Goal: Transaction & Acquisition: Purchase product/service

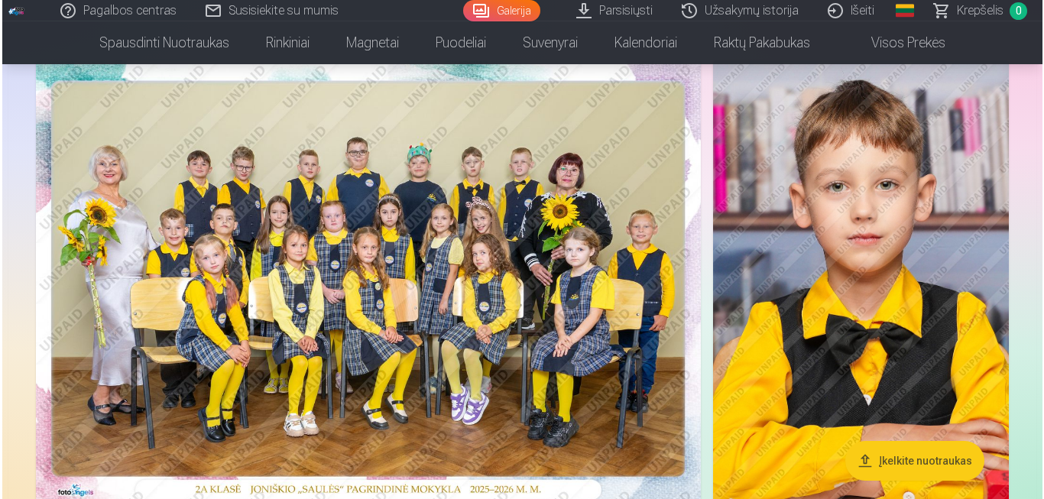
scroll to position [107, 0]
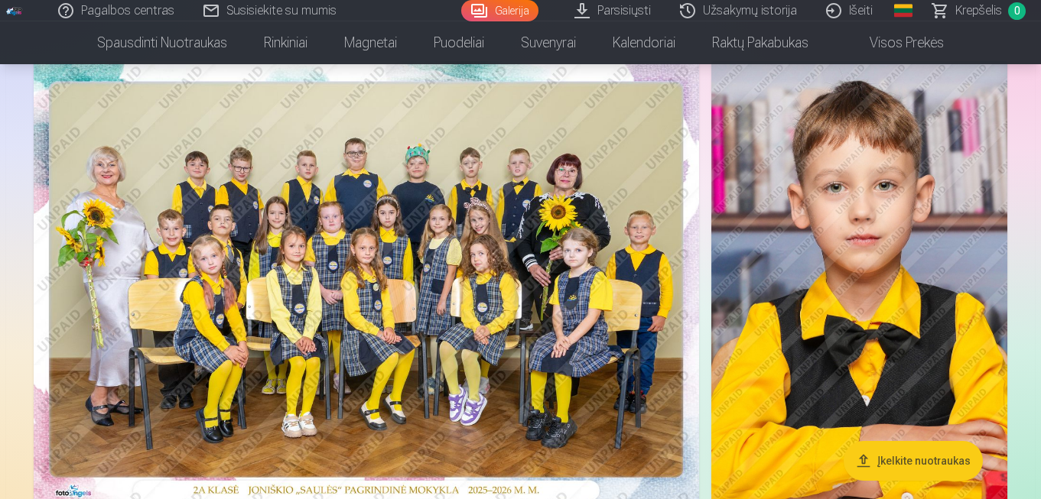
click at [465, 270] on img at bounding box center [366, 283] width 665 height 444
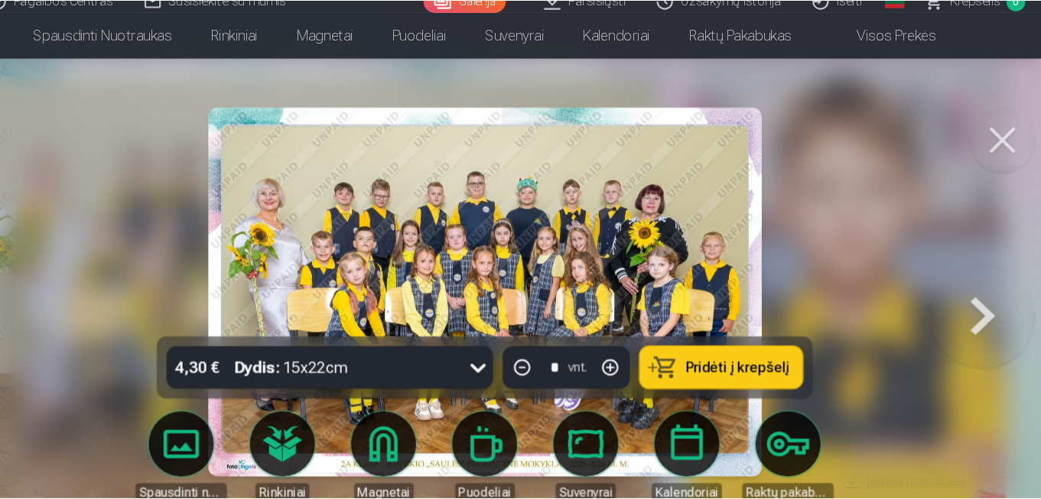
scroll to position [107, 0]
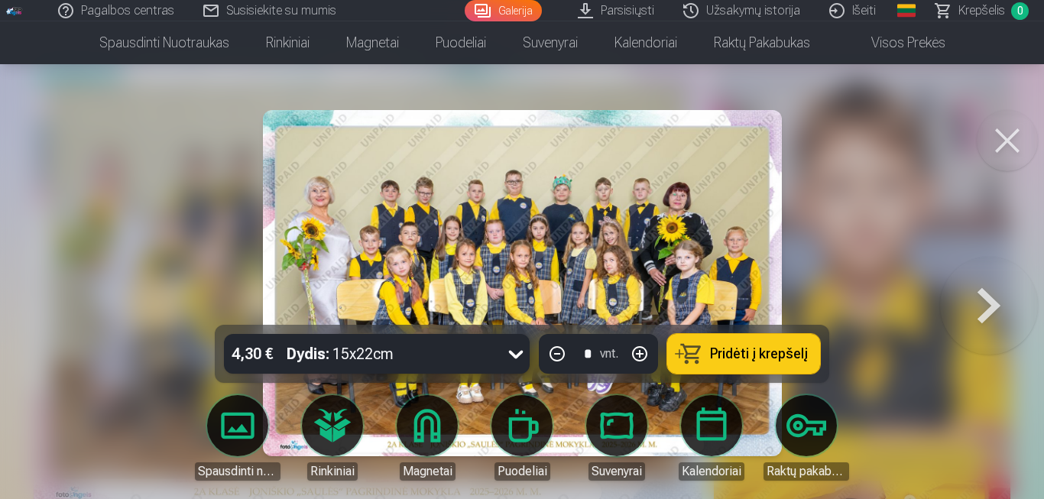
click at [993, 310] on button at bounding box center [990, 283] width 98 height 53
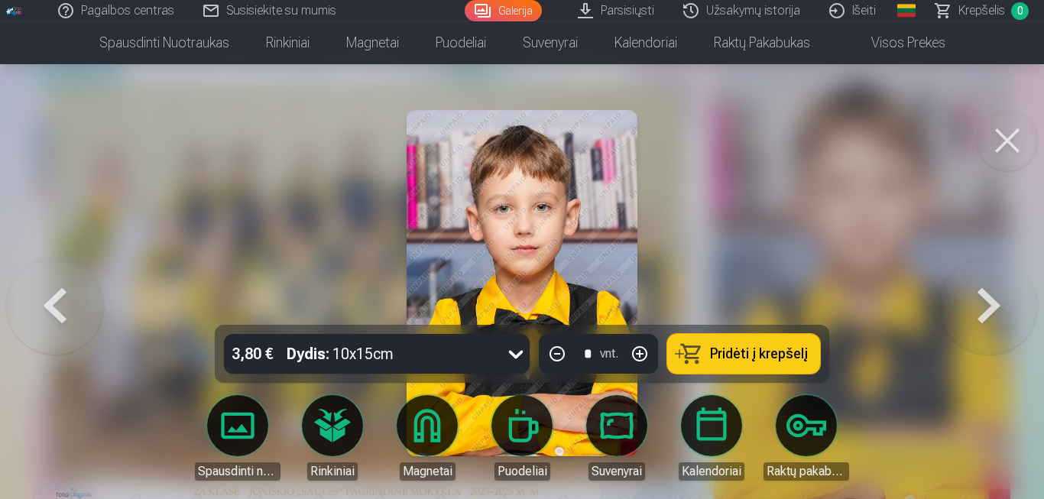
click at [989, 310] on button at bounding box center [990, 283] width 98 height 53
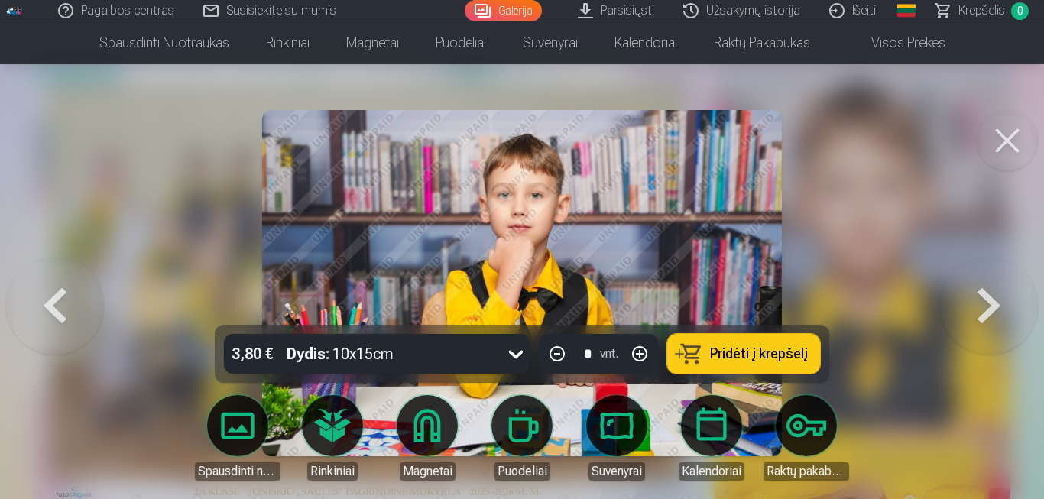
click at [983, 310] on button at bounding box center [990, 283] width 98 height 53
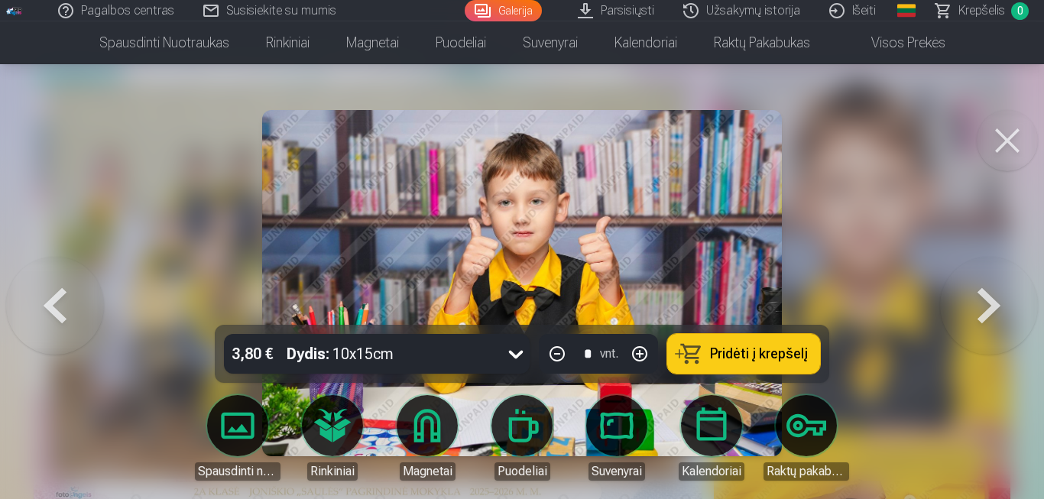
click at [989, 310] on button at bounding box center [990, 283] width 98 height 53
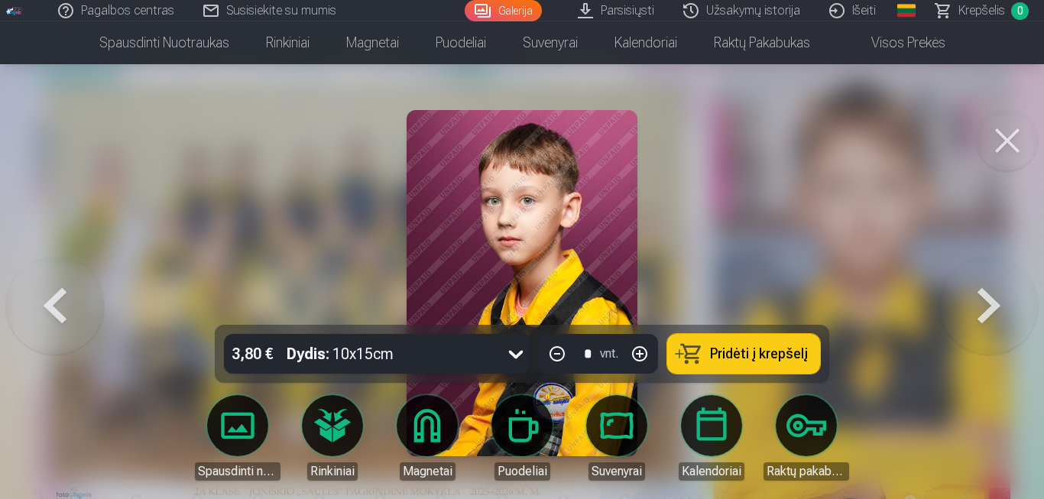
click at [1000, 307] on button at bounding box center [990, 283] width 98 height 53
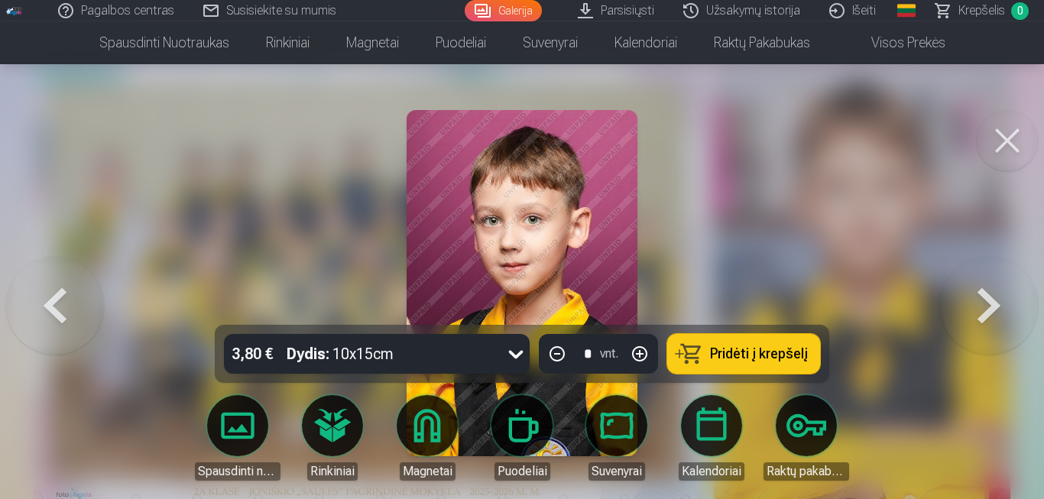
click at [987, 310] on button at bounding box center [990, 283] width 98 height 53
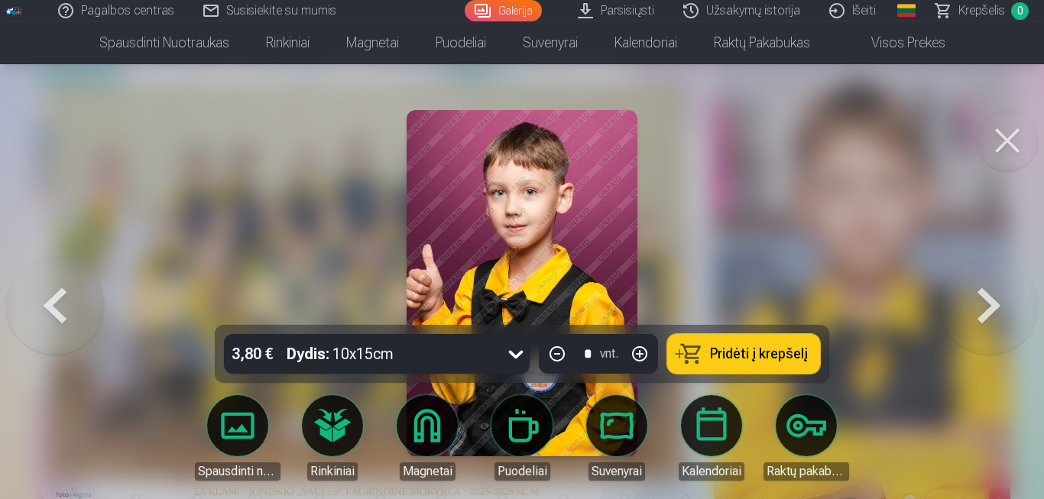
click at [983, 307] on button at bounding box center [990, 283] width 98 height 53
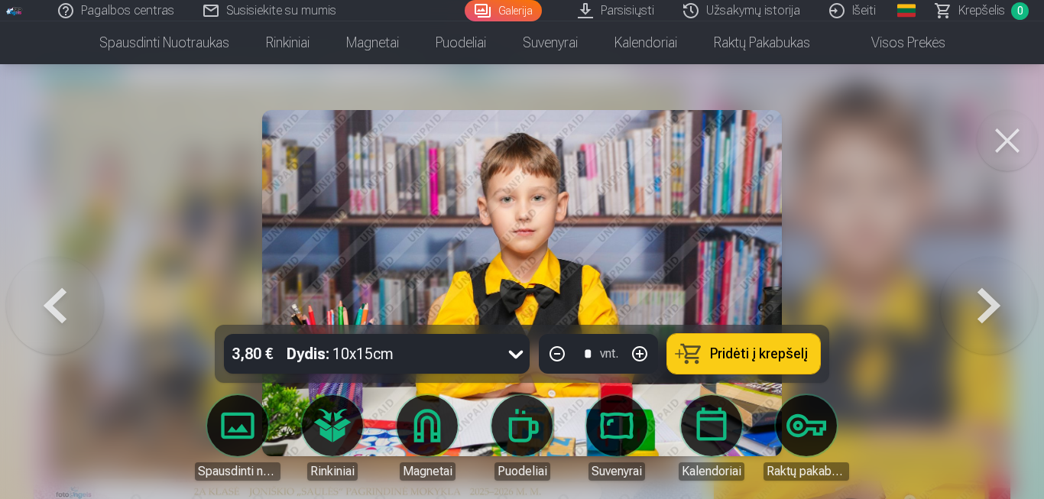
click at [985, 310] on button at bounding box center [990, 283] width 98 height 53
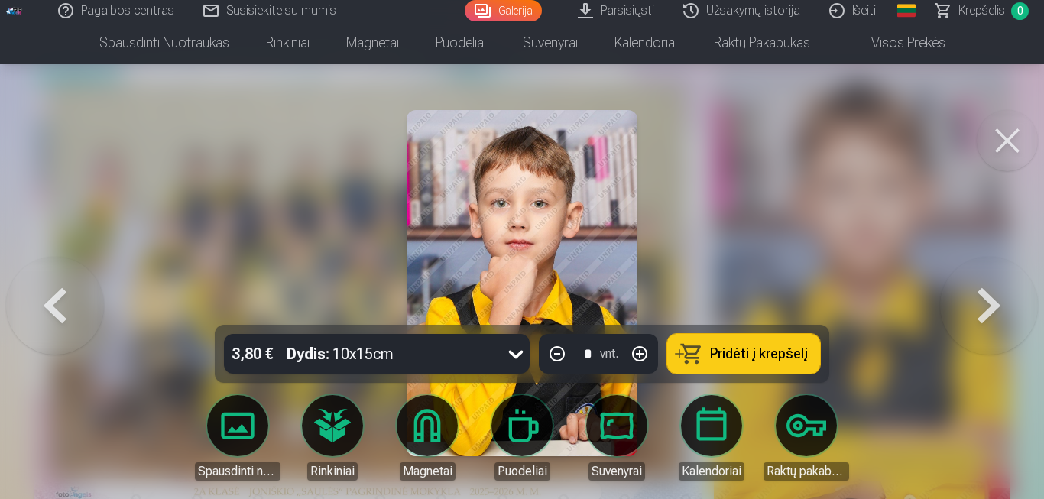
click at [985, 310] on button at bounding box center [990, 283] width 98 height 53
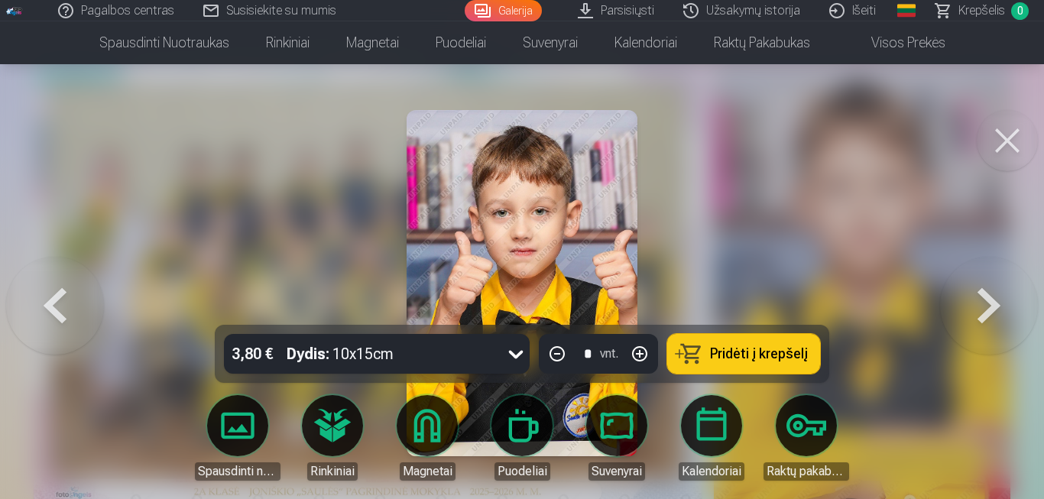
click at [984, 310] on button at bounding box center [990, 283] width 98 height 53
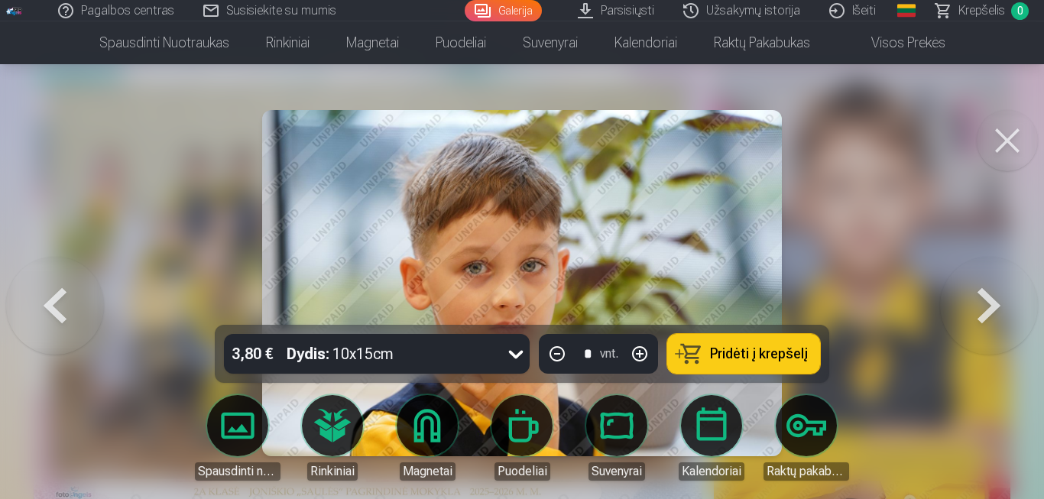
click at [576, 233] on img at bounding box center [522, 283] width 520 height 346
click at [644, 198] on img at bounding box center [522, 283] width 520 height 346
click at [651, 218] on img at bounding box center [522, 283] width 520 height 346
click at [980, 297] on button at bounding box center [990, 283] width 98 height 53
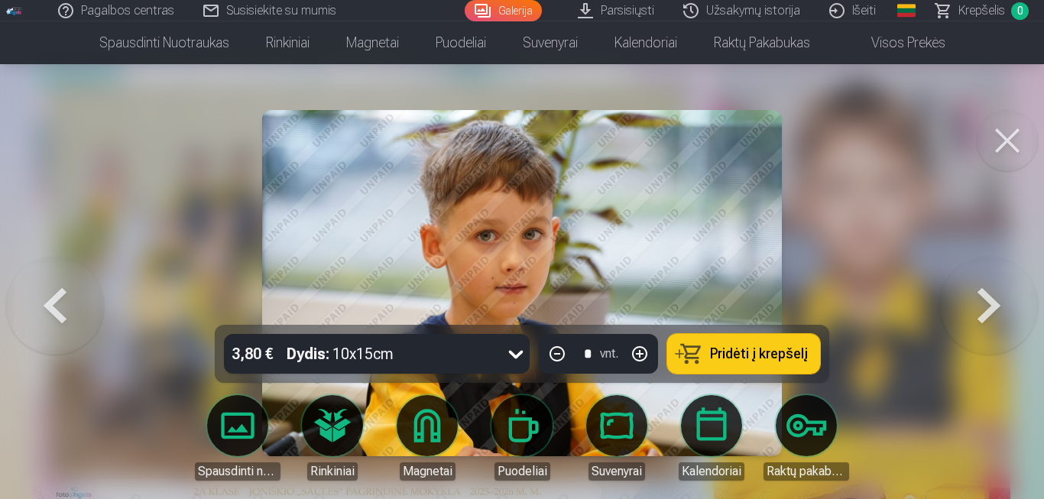
click at [986, 310] on button at bounding box center [990, 283] width 98 height 53
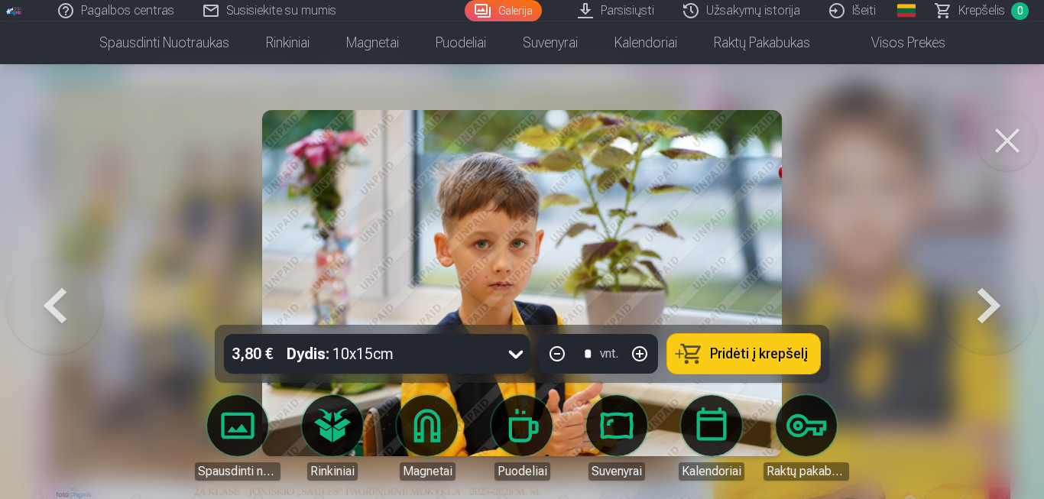
click at [981, 310] on button at bounding box center [990, 283] width 98 height 53
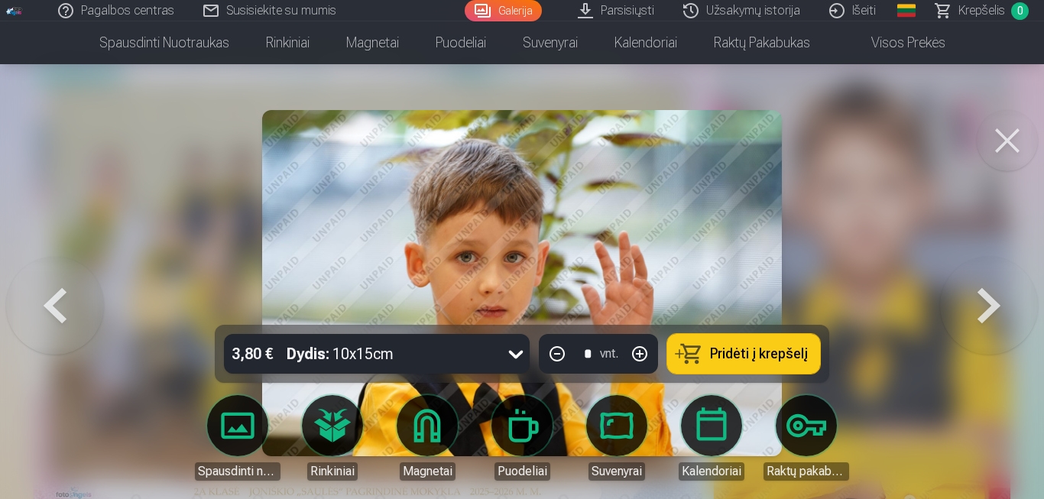
click at [991, 304] on button at bounding box center [990, 283] width 98 height 53
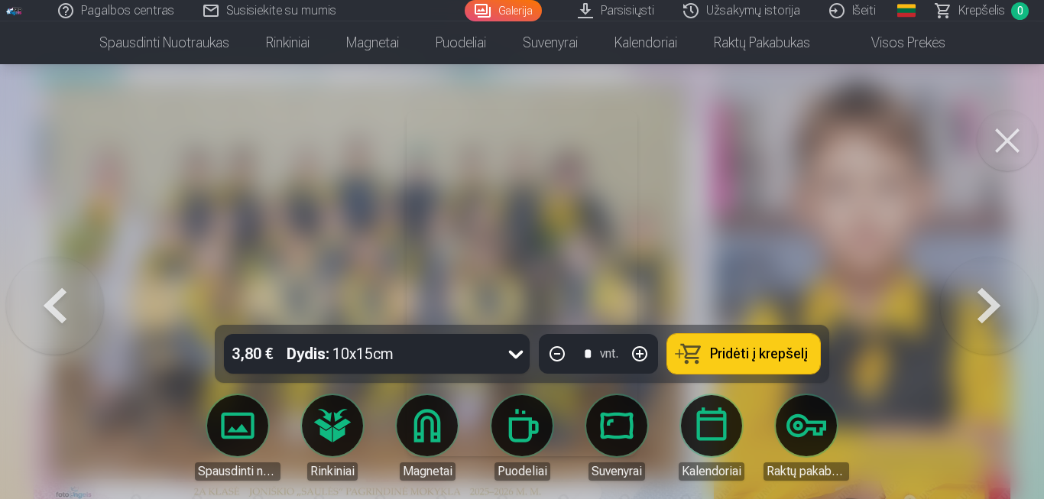
click at [992, 310] on button at bounding box center [990, 283] width 98 height 53
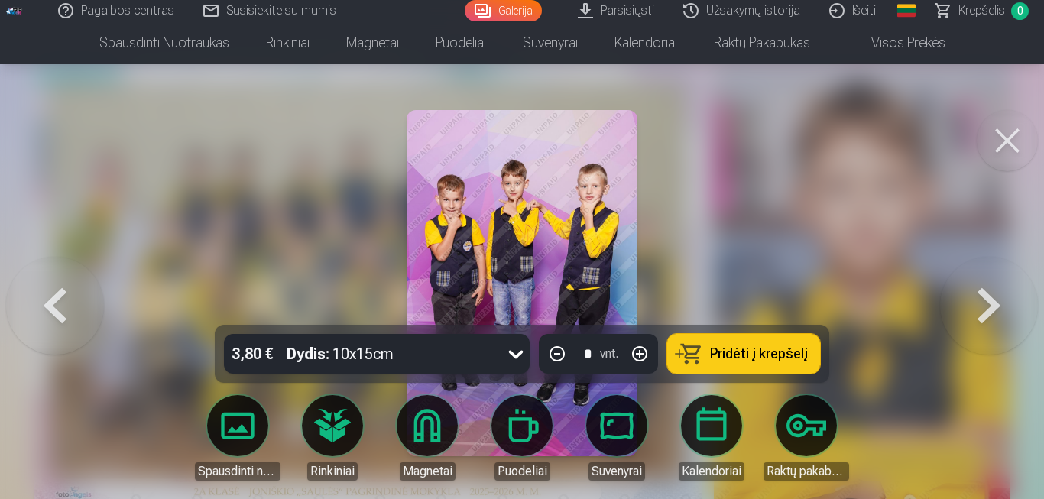
click at [986, 310] on button at bounding box center [990, 283] width 98 height 53
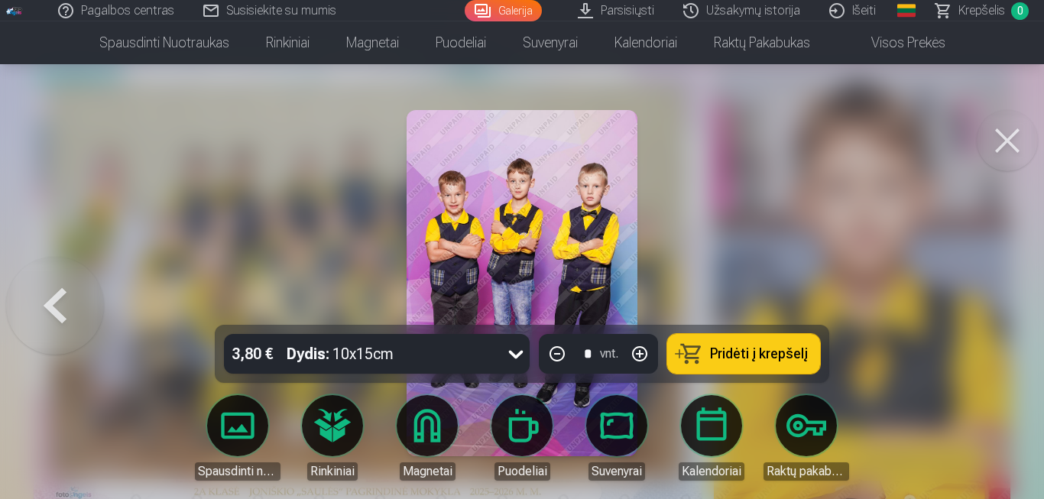
click at [1001, 145] on button at bounding box center [1007, 140] width 61 height 61
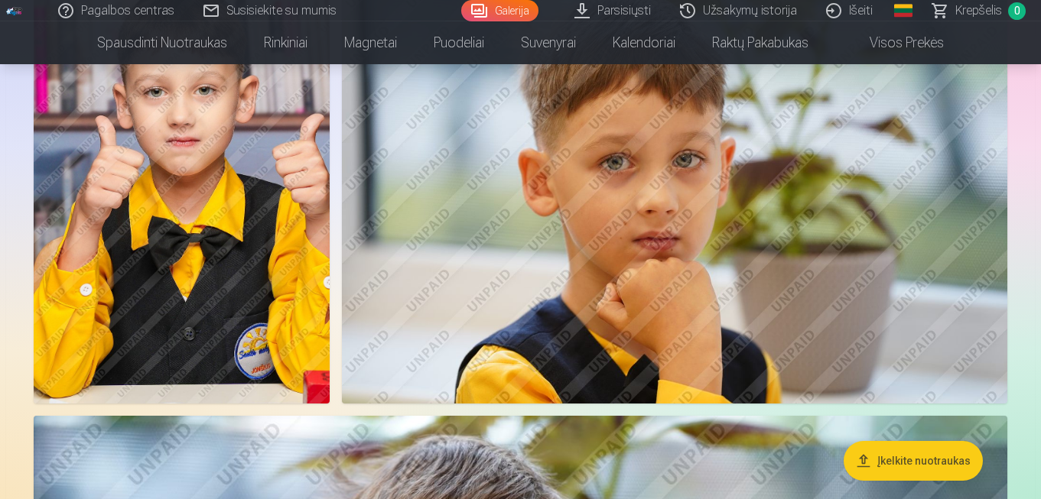
scroll to position [2968, 0]
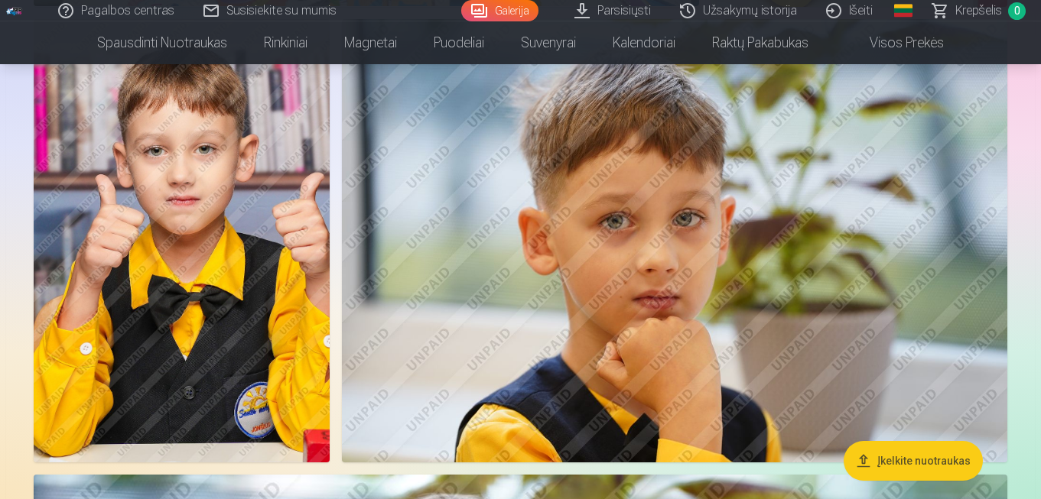
click at [887, 285] on img at bounding box center [674, 240] width 665 height 443
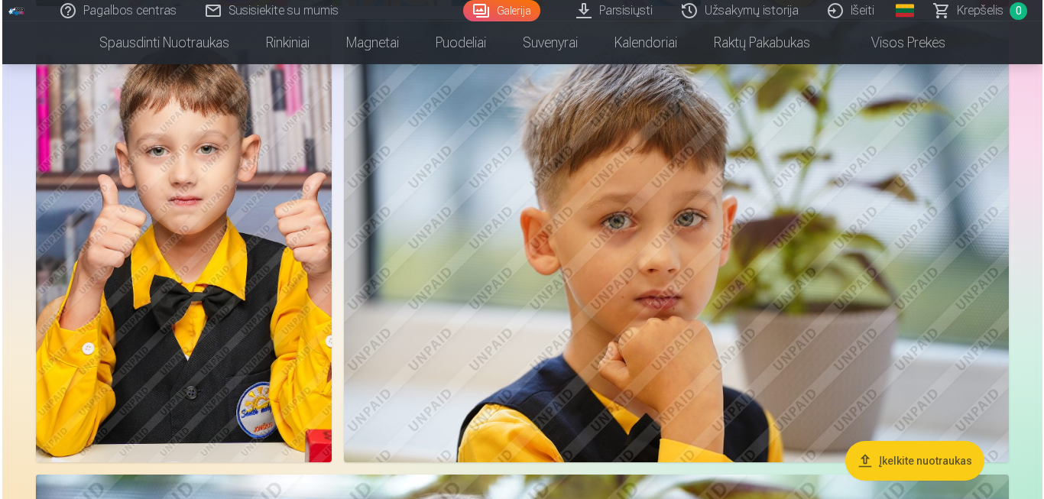
scroll to position [2921, 0]
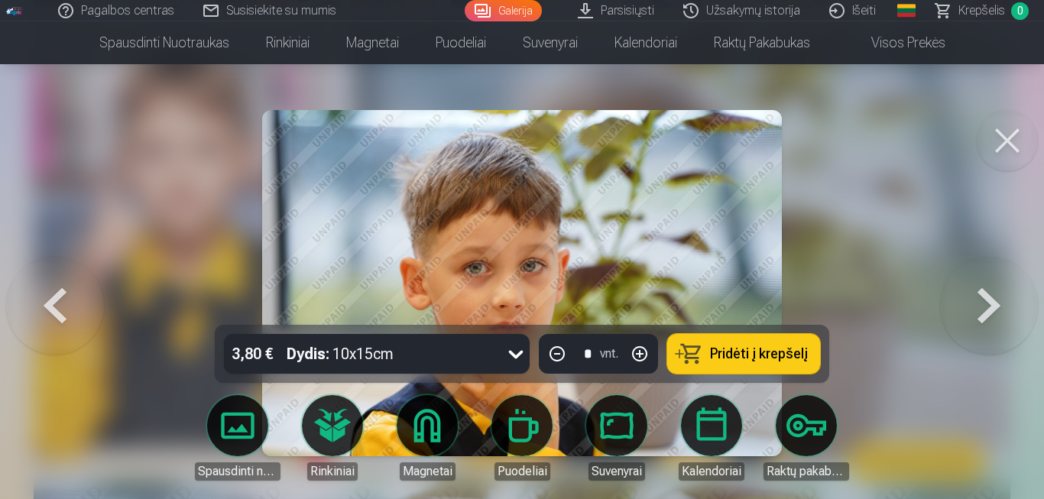
click at [433, 439] on link "Magnetai" at bounding box center [428, 438] width 86 height 86
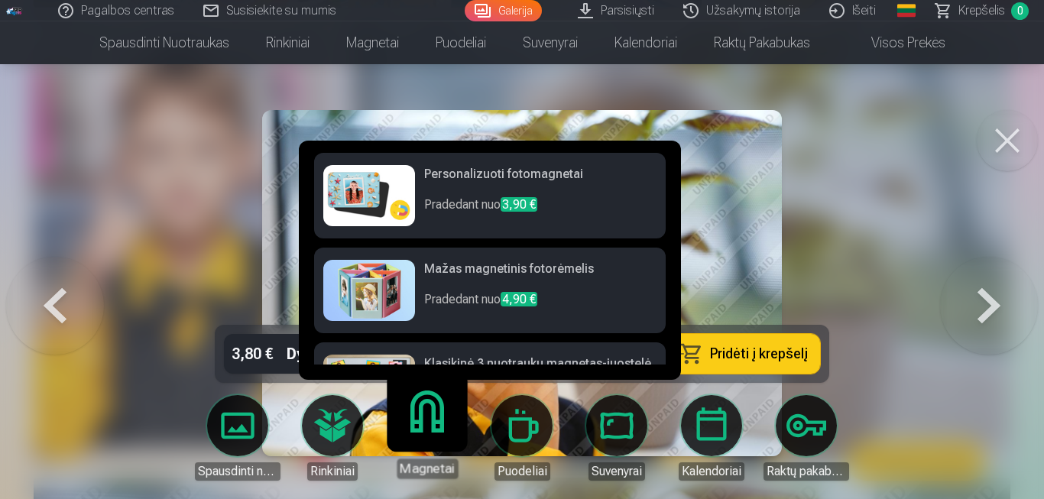
click at [593, 188] on h6 "Personalizuoti fotomagnetai" at bounding box center [540, 180] width 232 height 31
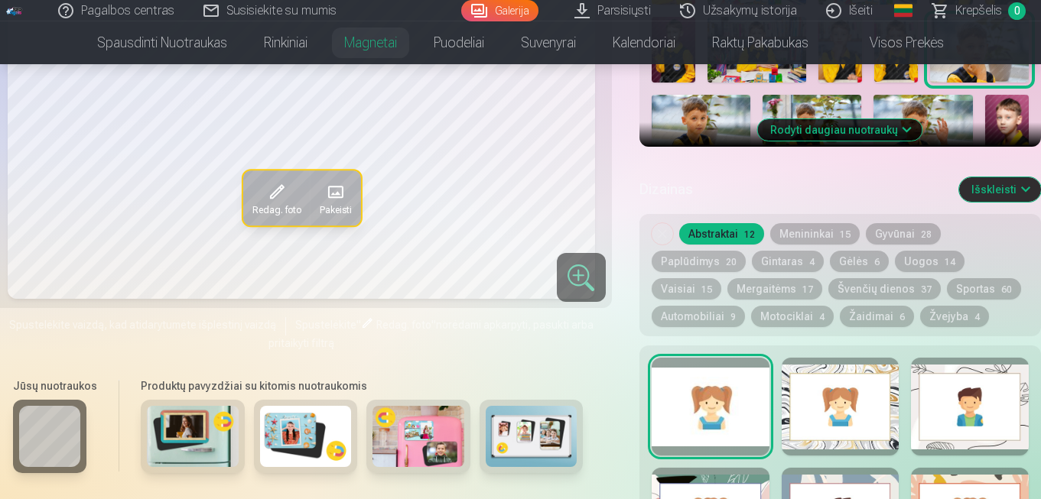
scroll to position [637, 0]
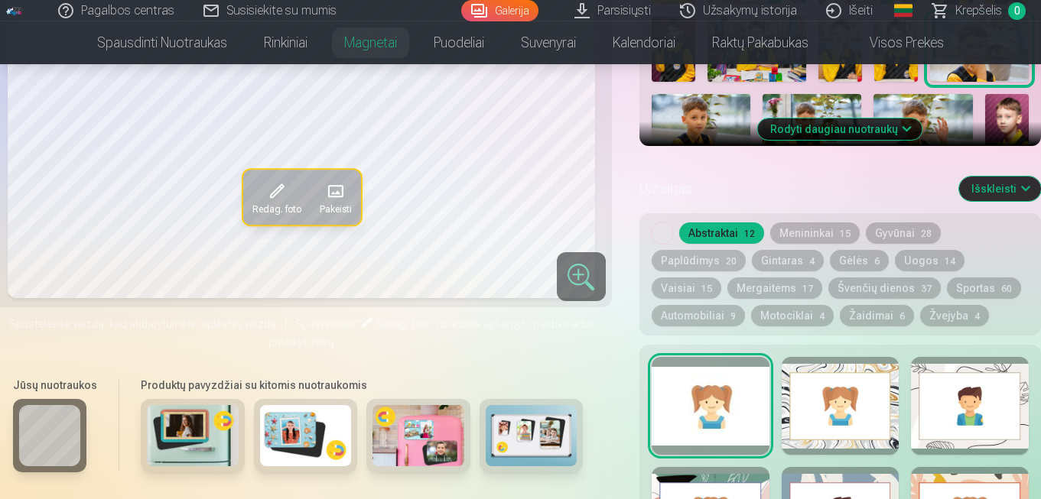
click at [828, 288] on button "Švenčių dienos 37" at bounding box center [884, 288] width 112 height 21
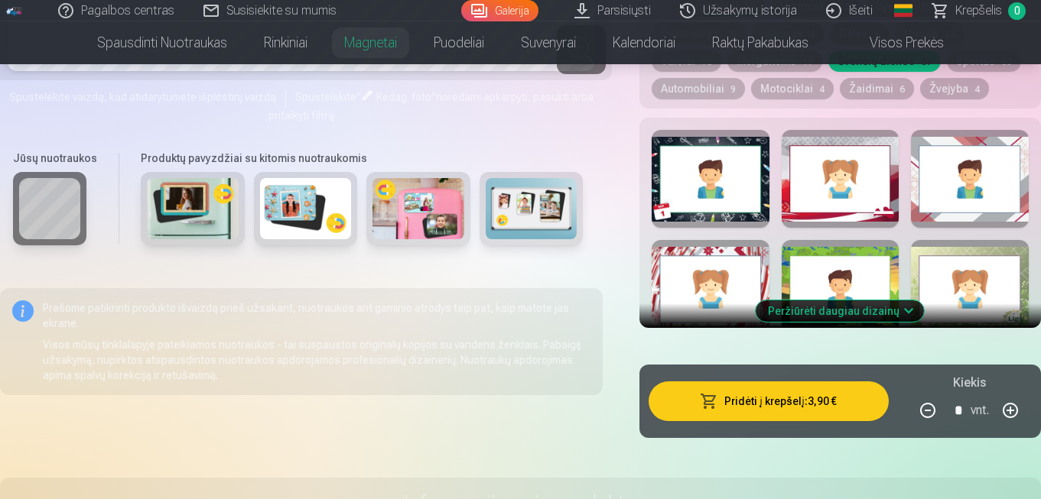
scroll to position [869, 0]
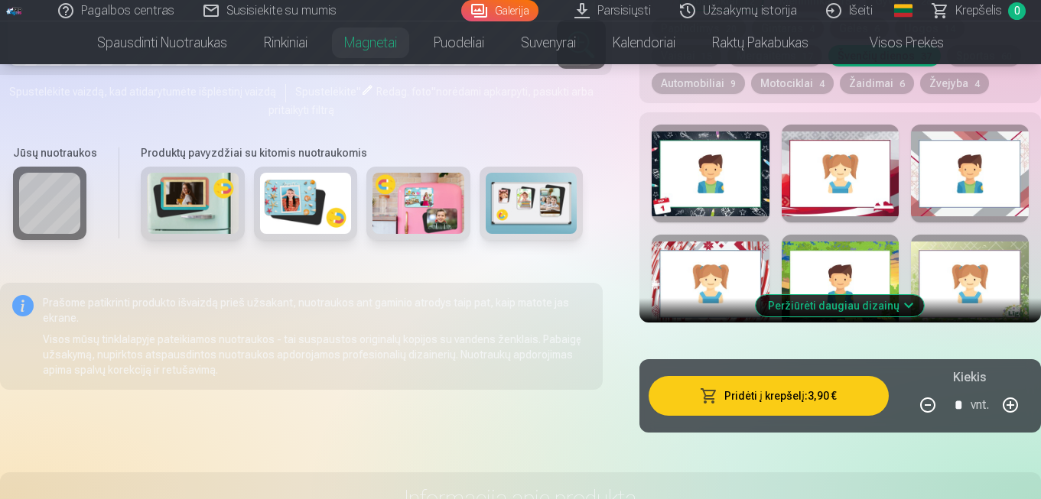
click at [892, 306] on button "Peržiūrėti daugiau dizainų" at bounding box center [839, 305] width 168 height 21
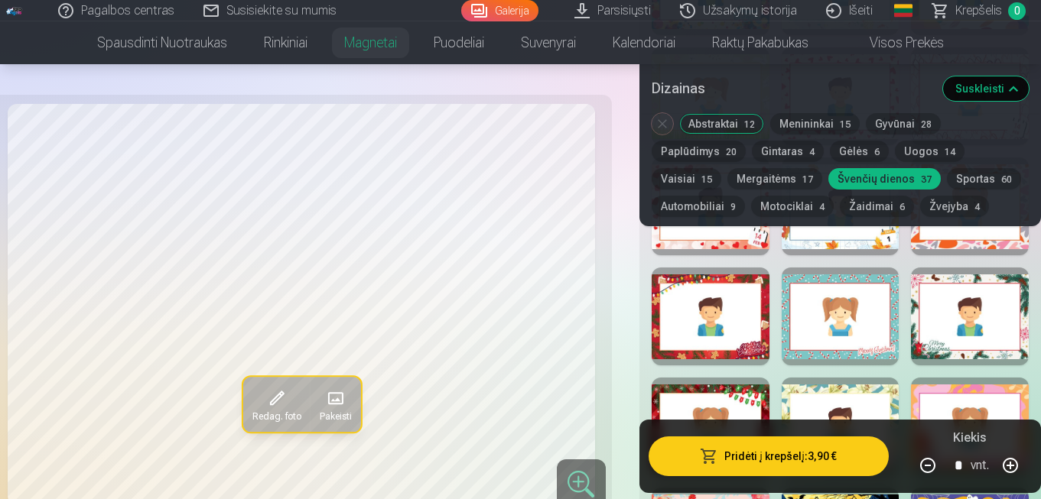
scroll to position [1595, 0]
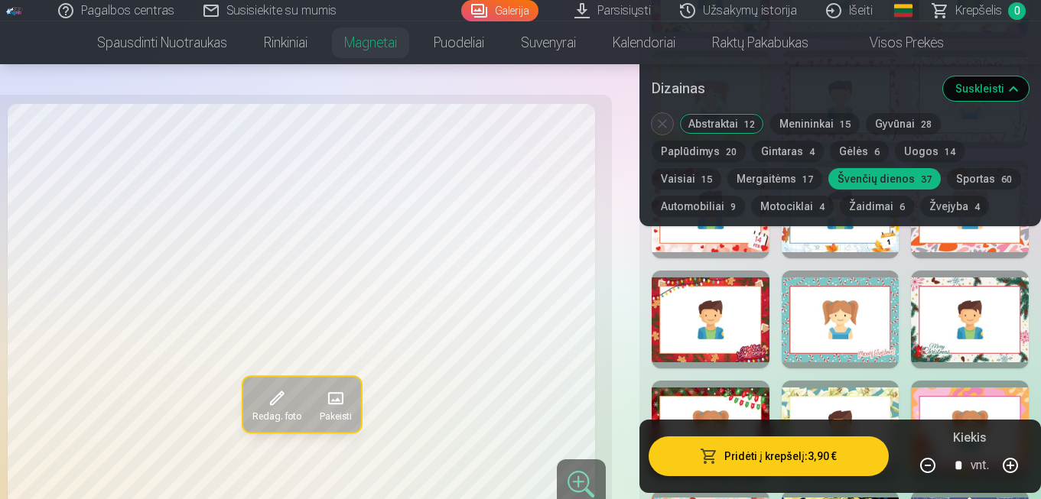
click at [726, 307] on div at bounding box center [710, 320] width 118 height 98
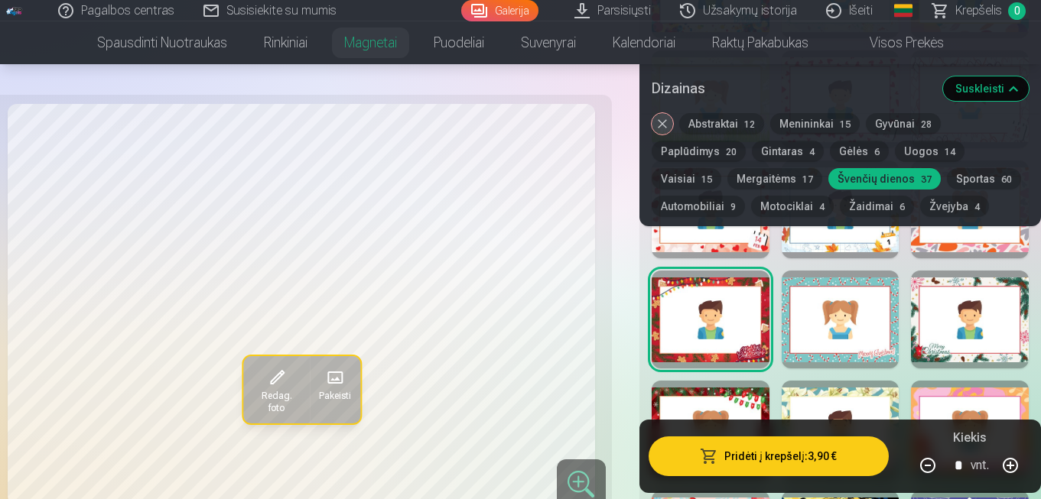
click at [993, 317] on div at bounding box center [970, 320] width 118 height 98
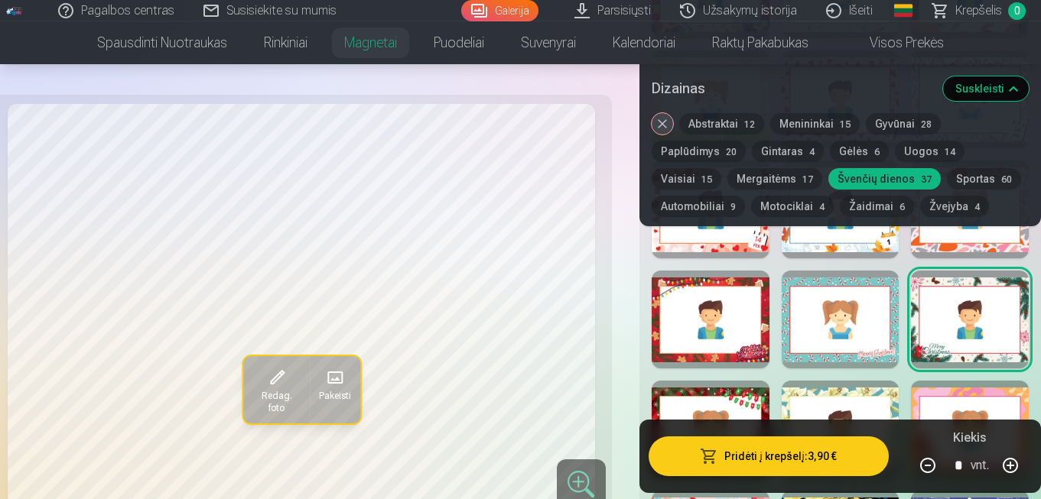
click at [859, 316] on div at bounding box center [840, 320] width 118 height 98
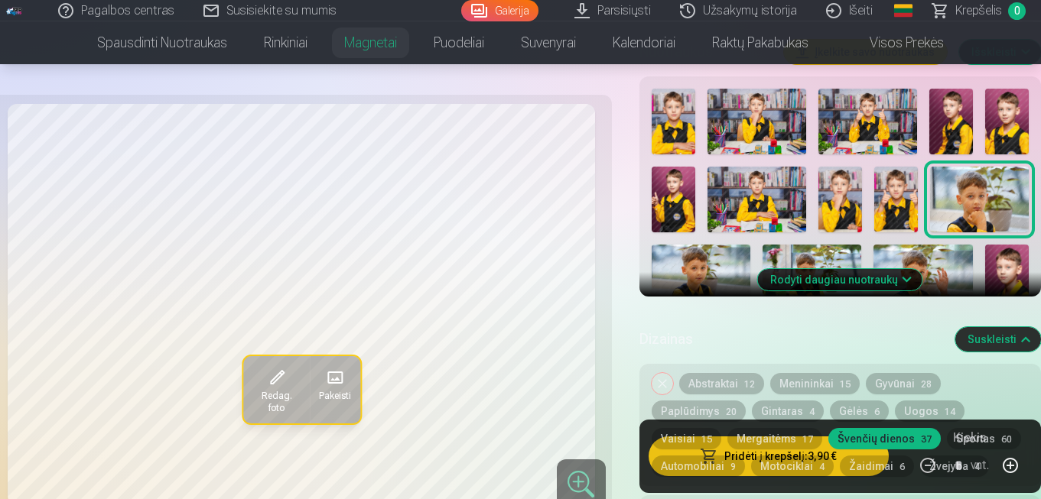
scroll to position [482, 0]
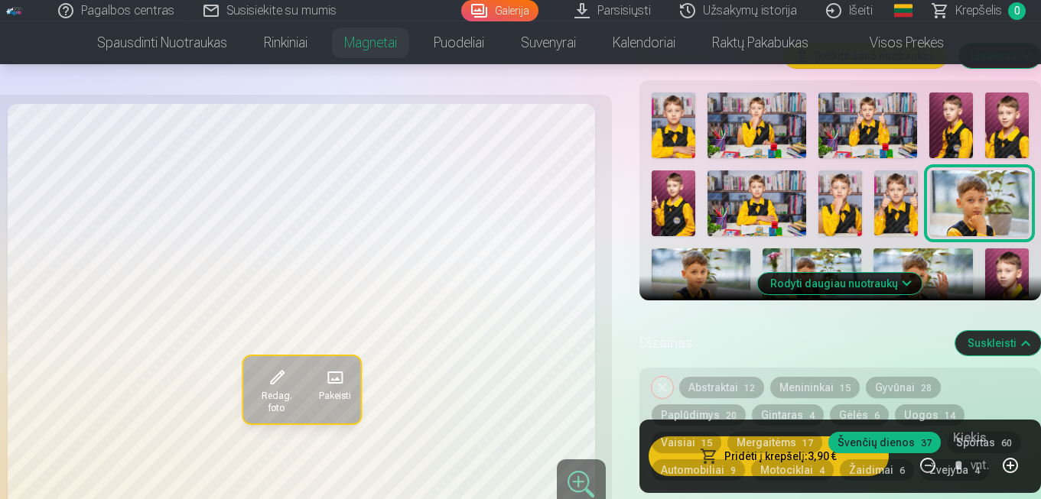
click at [846, 202] on img at bounding box center [840, 204] width 44 height 66
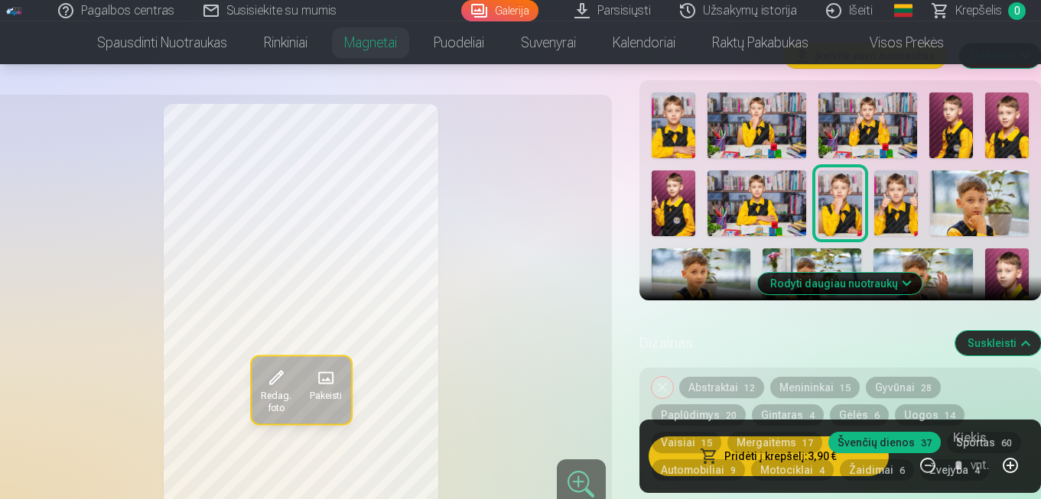
click at [902, 202] on img at bounding box center [896, 204] width 44 height 66
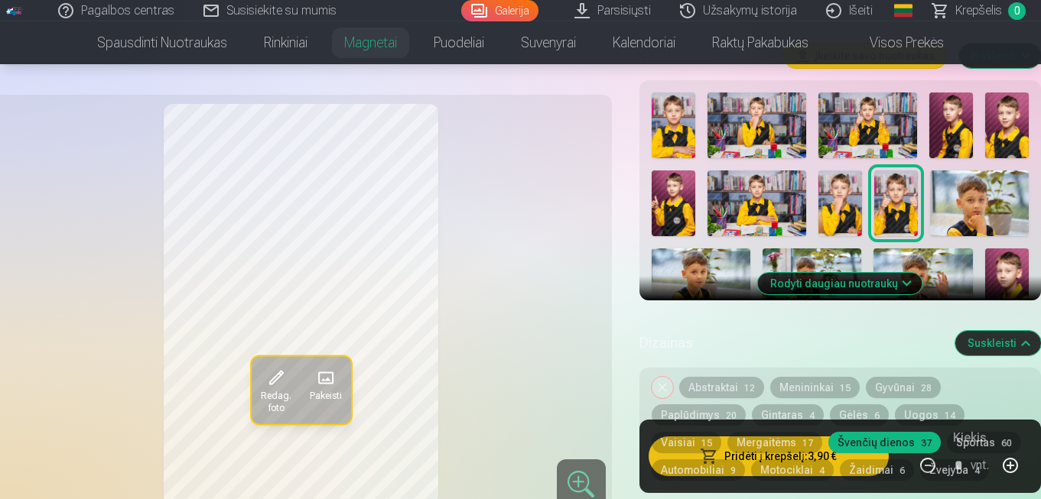
click at [772, 197] on img at bounding box center [756, 204] width 99 height 66
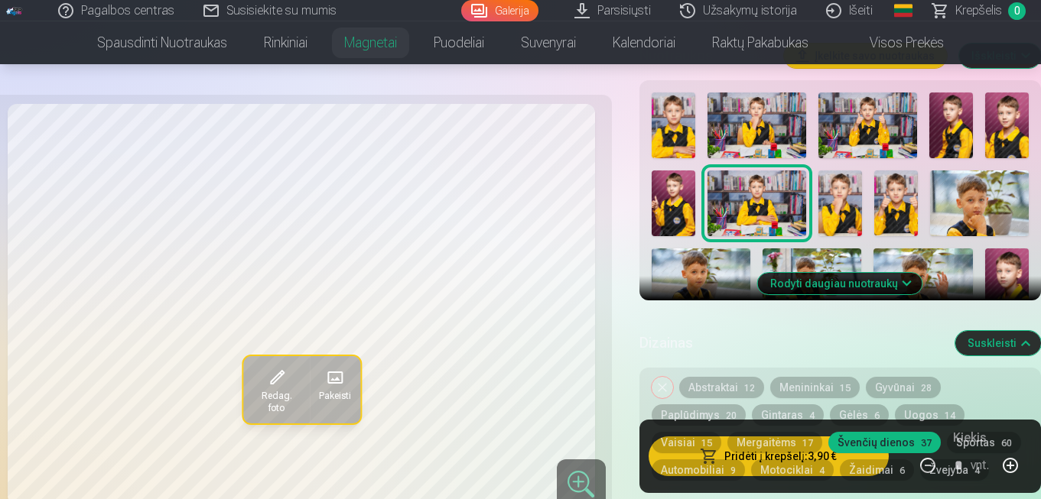
click at [679, 202] on img at bounding box center [673, 204] width 44 height 66
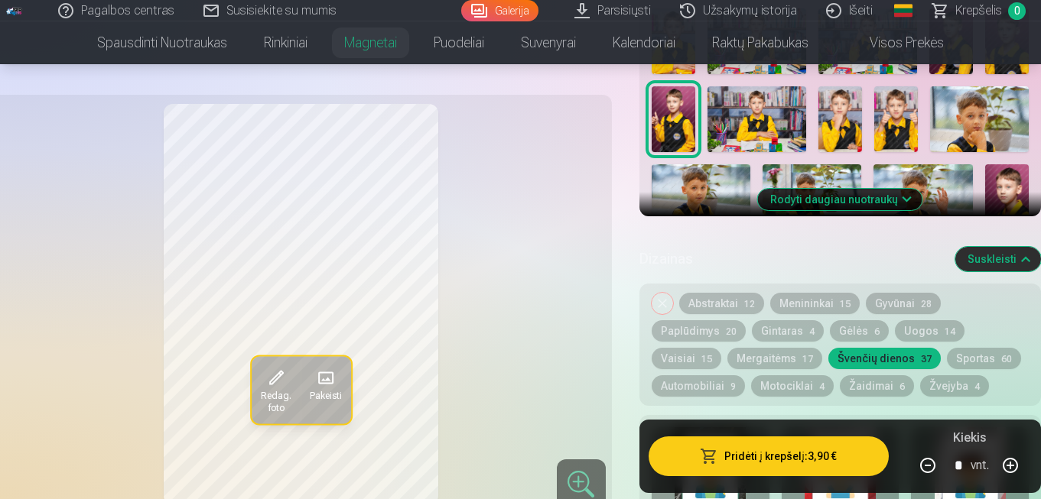
scroll to position [566, 0]
click at [891, 206] on button "Rodyti daugiau nuotraukų" at bounding box center [840, 200] width 164 height 21
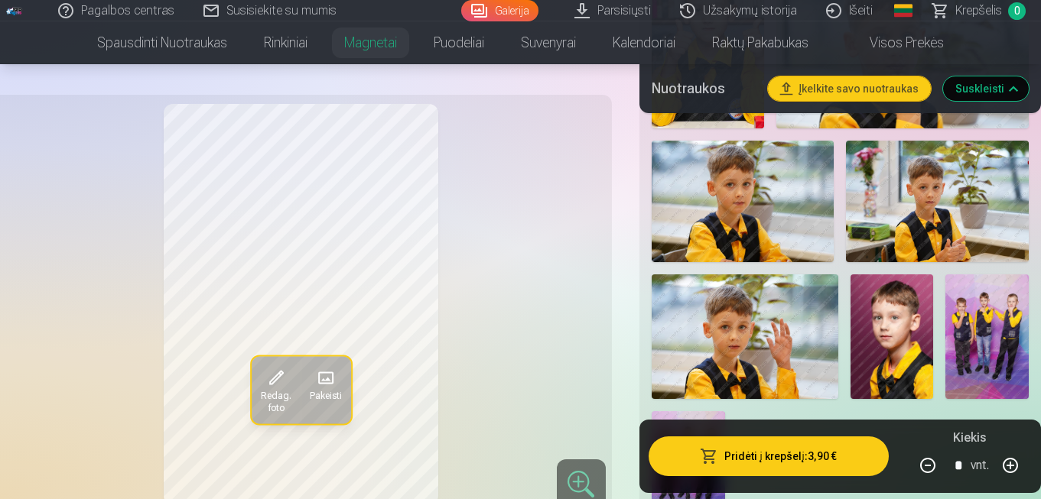
scroll to position [1073, 0]
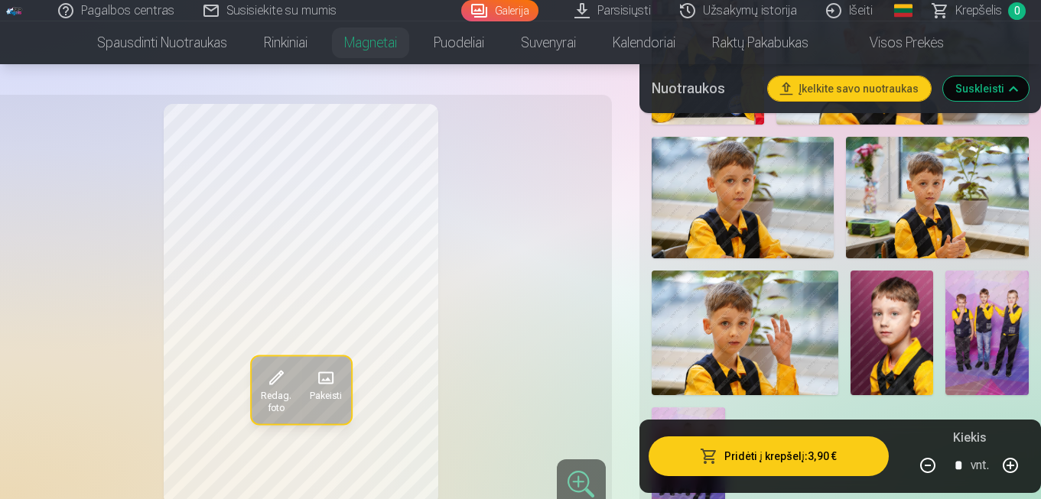
click at [960, 201] on img at bounding box center [937, 198] width 183 height 122
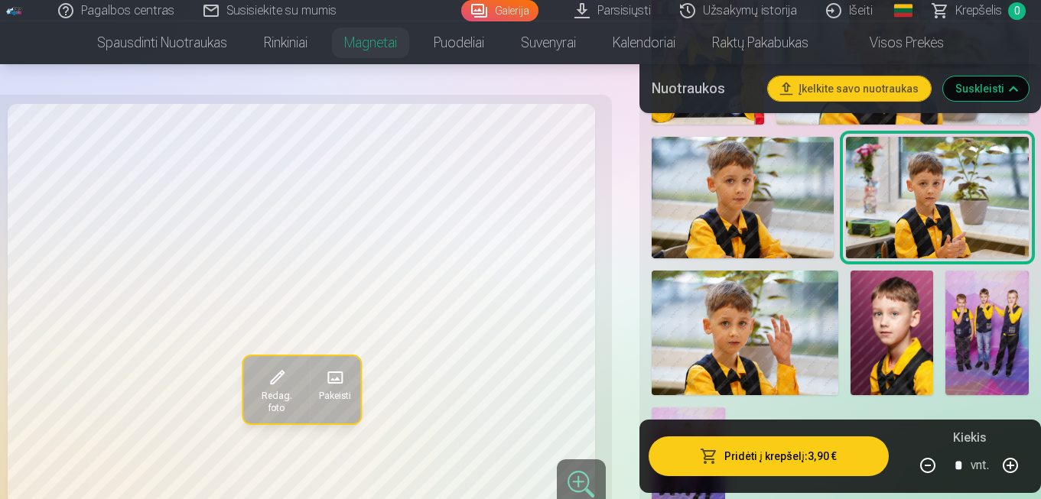
click at [759, 201] on img at bounding box center [742, 198] width 183 height 122
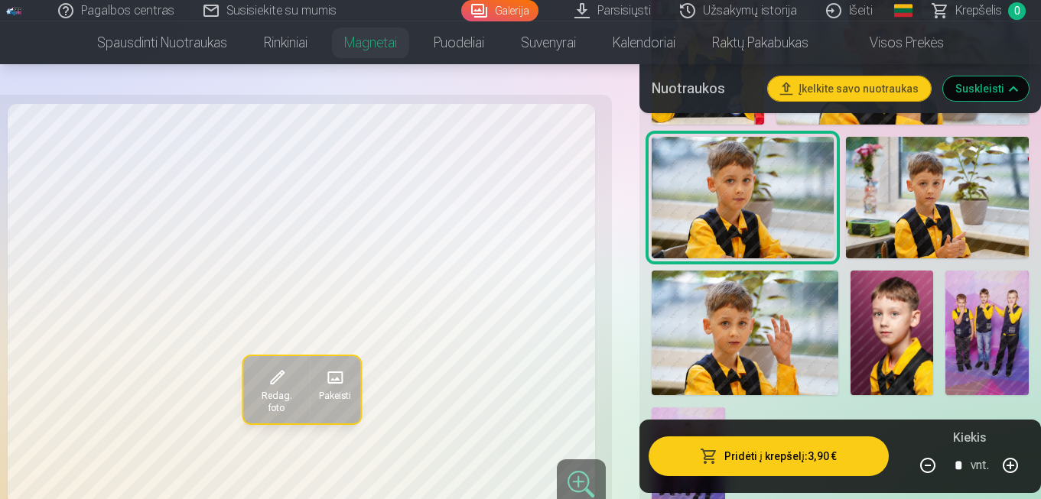
click at [780, 343] on img at bounding box center [744, 333] width 187 height 125
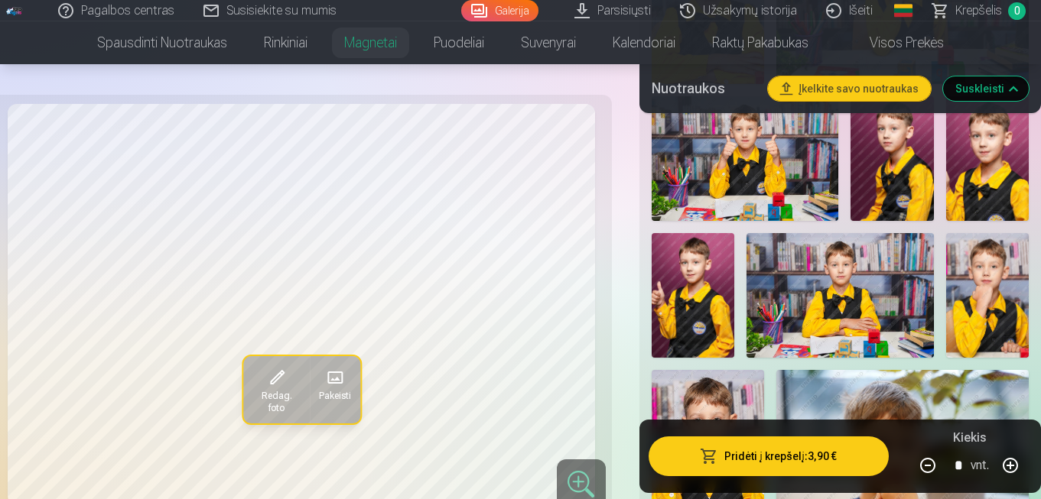
scroll to position [644, 0]
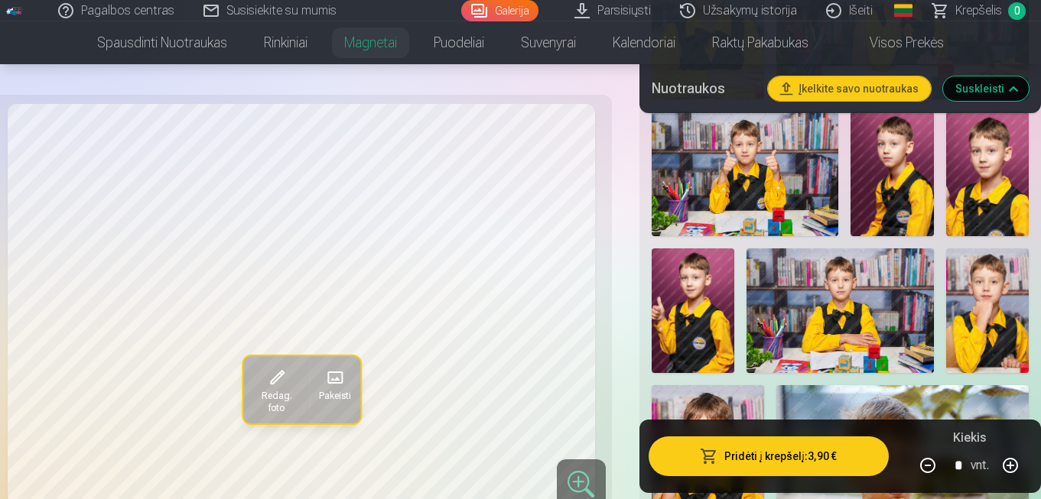
click at [796, 188] on img at bounding box center [744, 174] width 187 height 125
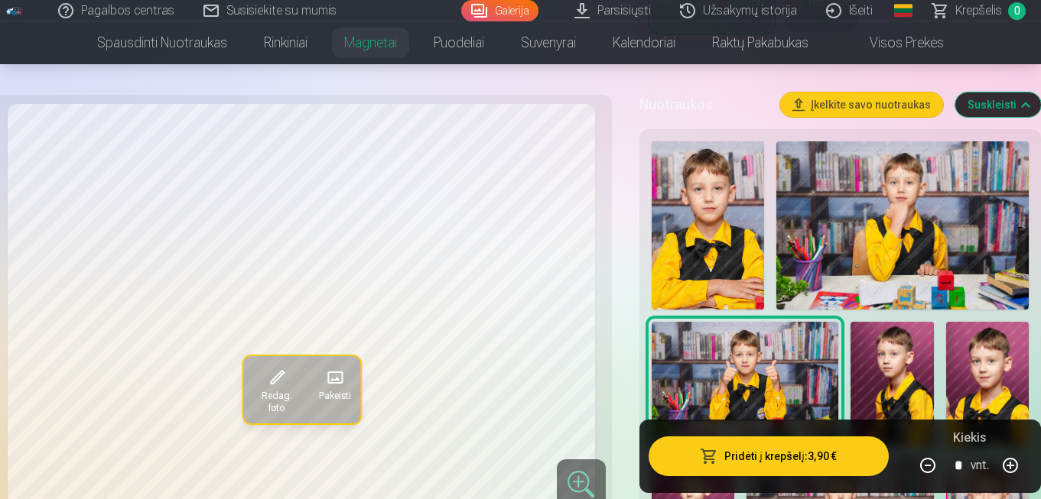
scroll to position [429, 0]
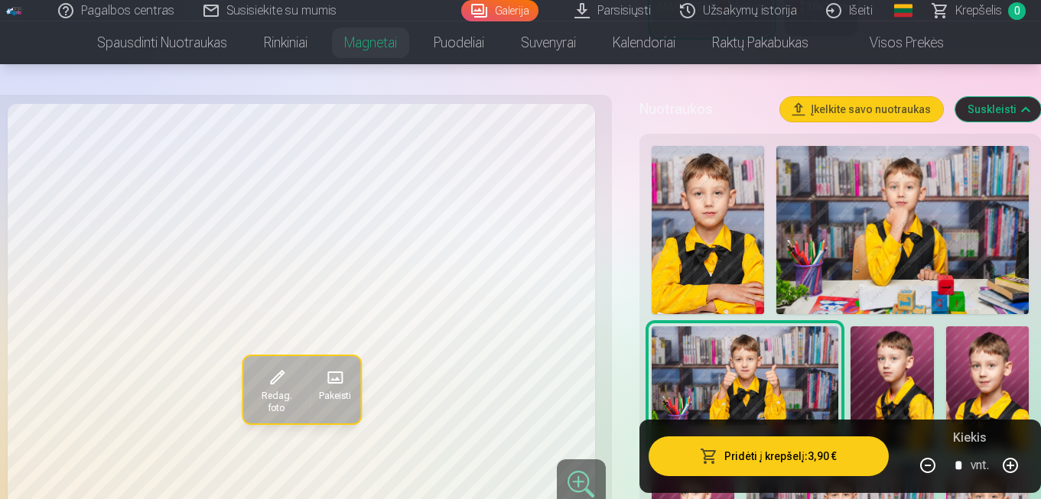
click at [717, 223] on img at bounding box center [707, 230] width 112 height 168
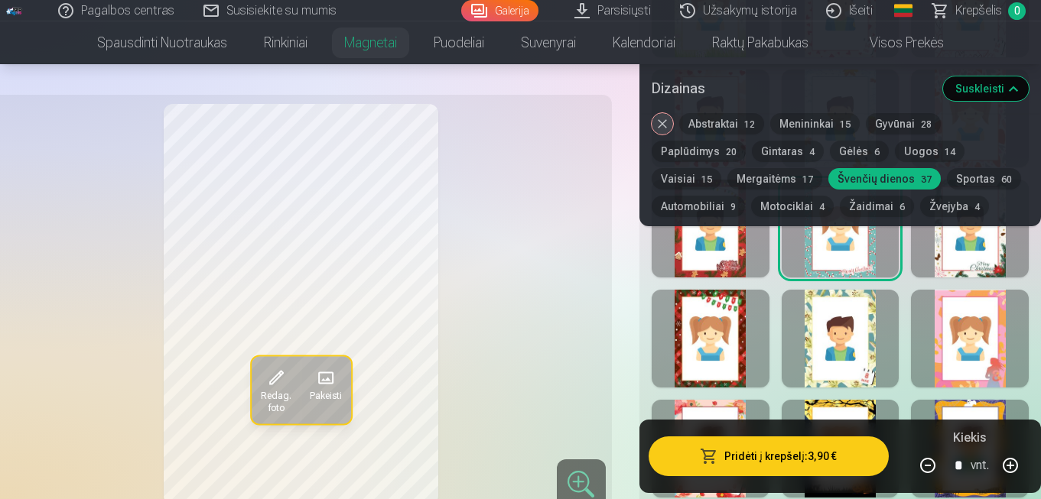
scroll to position [2539, 0]
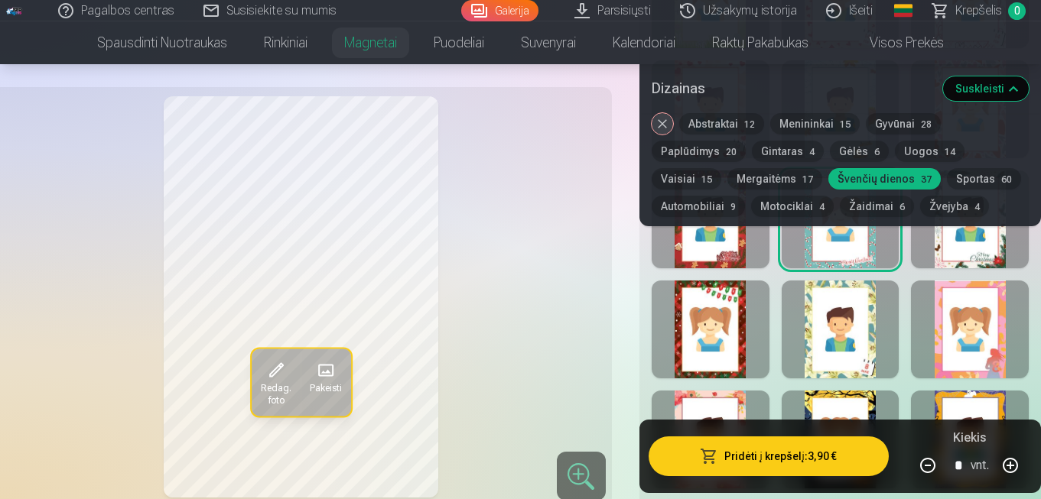
click at [833, 335] on div at bounding box center [840, 330] width 118 height 98
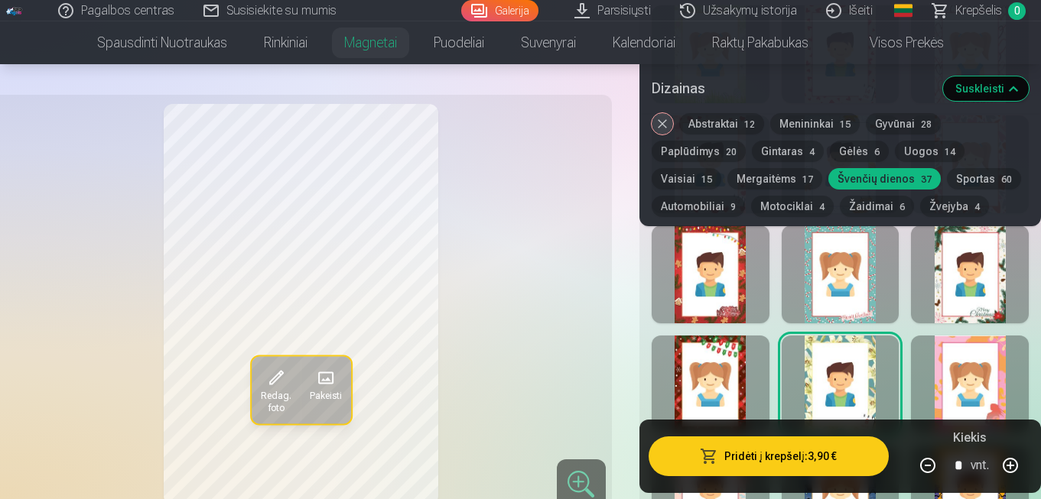
scroll to position [2482, 0]
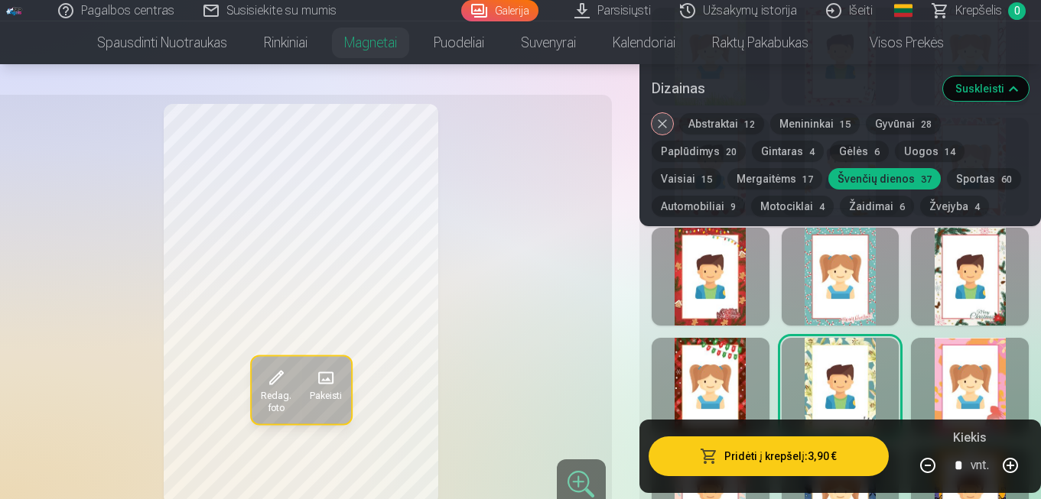
click at [970, 275] on div at bounding box center [970, 277] width 118 height 98
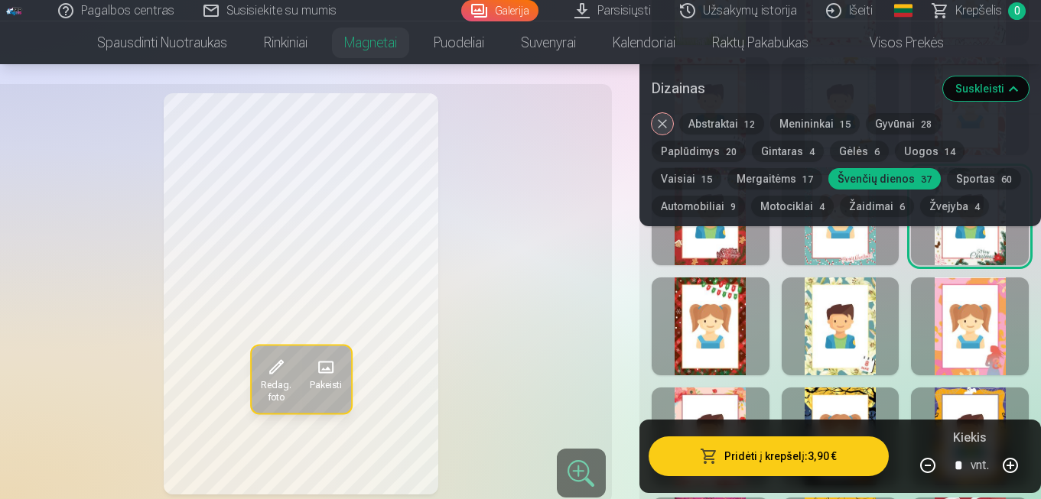
scroll to position [2545, 0]
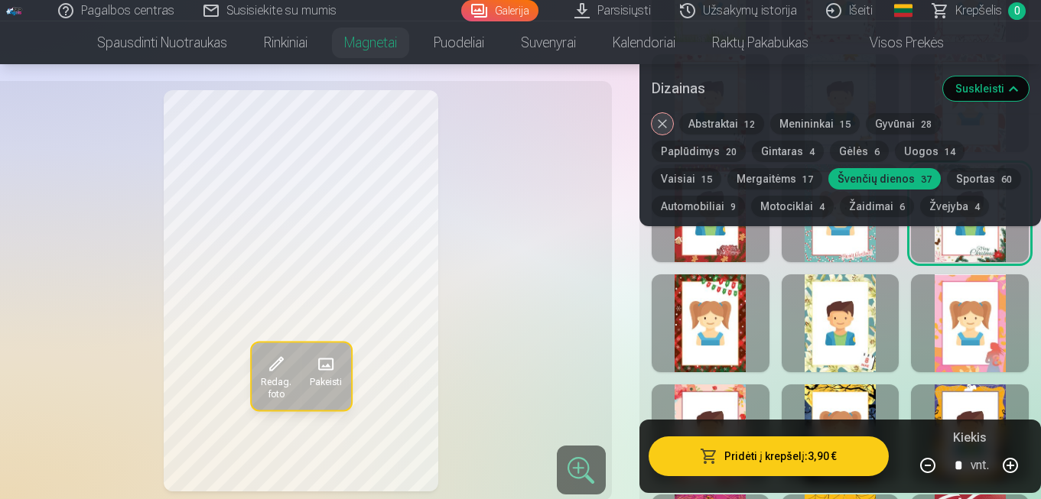
click at [697, 324] on div at bounding box center [710, 324] width 118 height 98
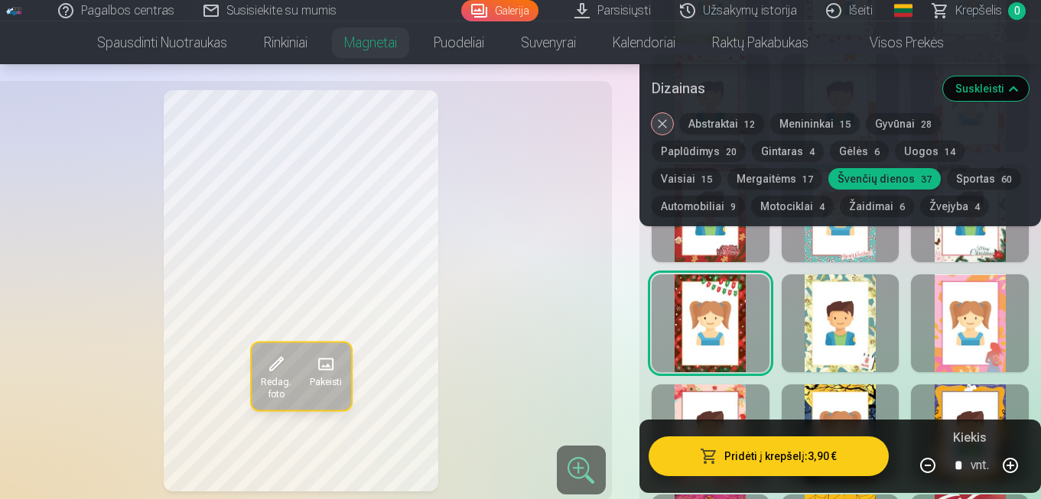
click at [846, 255] on div at bounding box center [840, 213] width 118 height 98
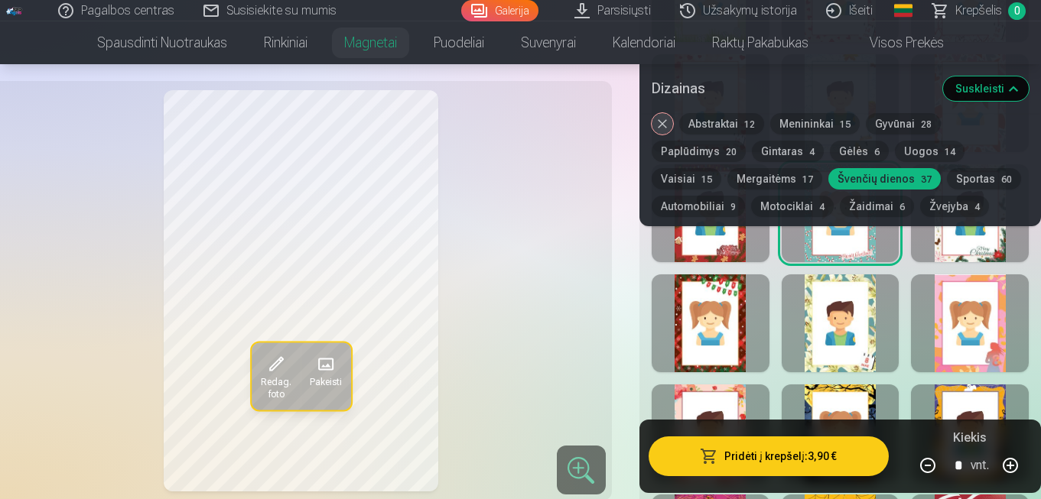
click at [970, 248] on div at bounding box center [970, 213] width 118 height 98
click at [729, 254] on div at bounding box center [710, 213] width 118 height 98
click at [991, 251] on div at bounding box center [970, 213] width 118 height 98
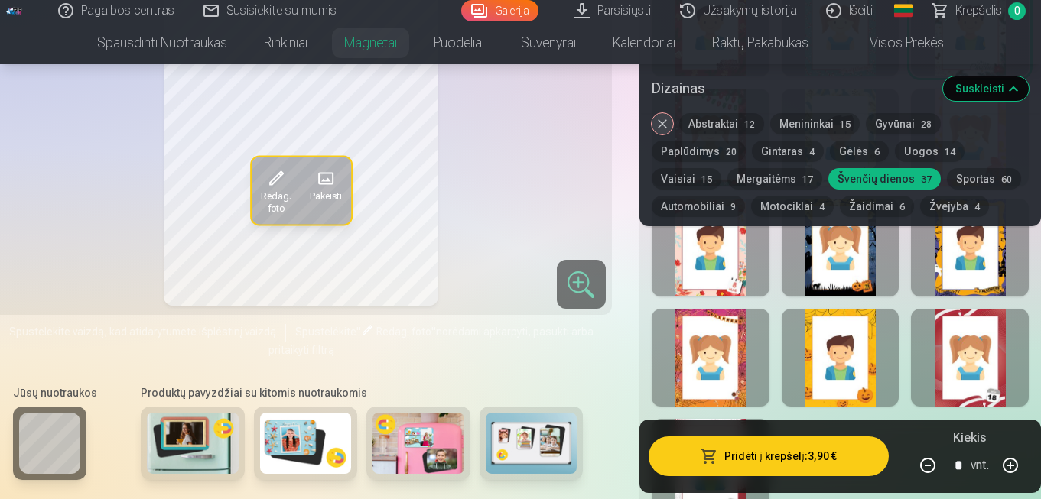
scroll to position [2733, 0]
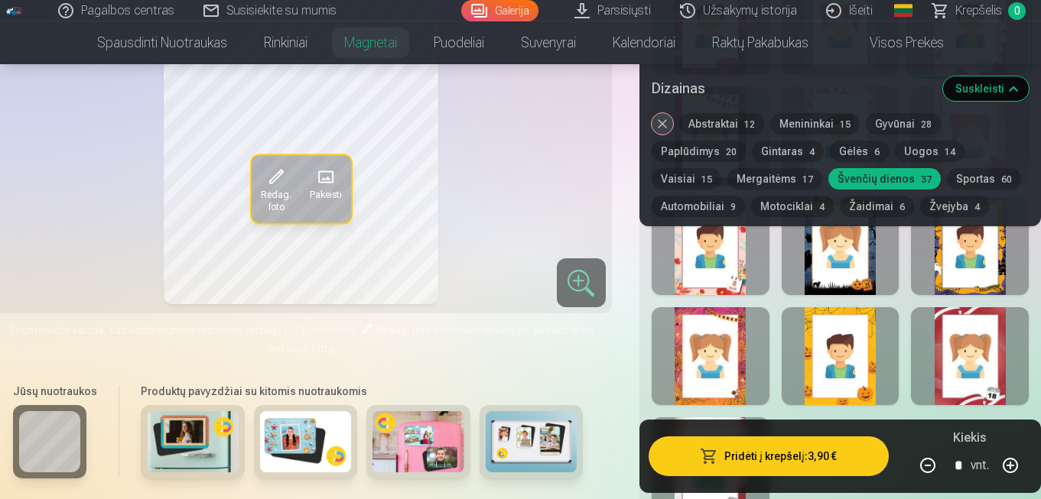
click at [712, 362] on div at bounding box center [710, 356] width 118 height 98
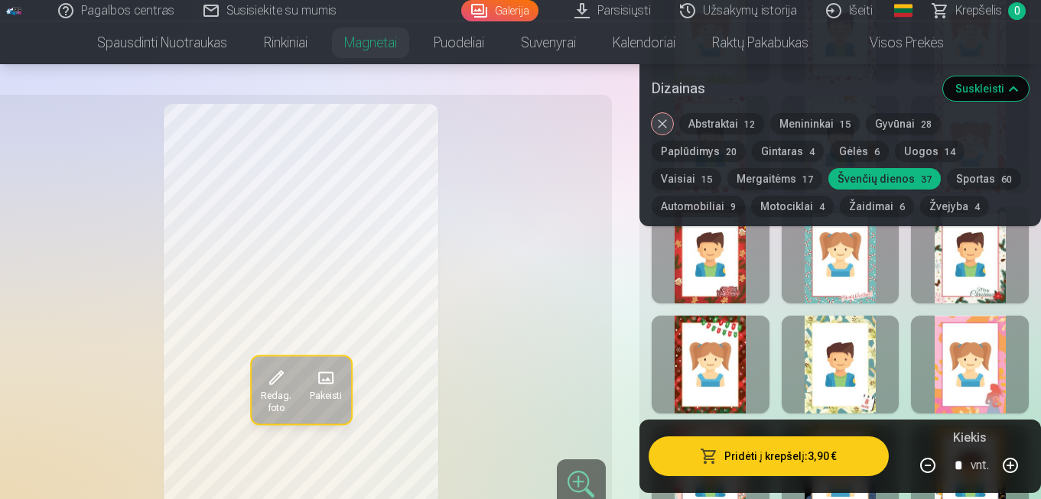
scroll to position [2497, 0]
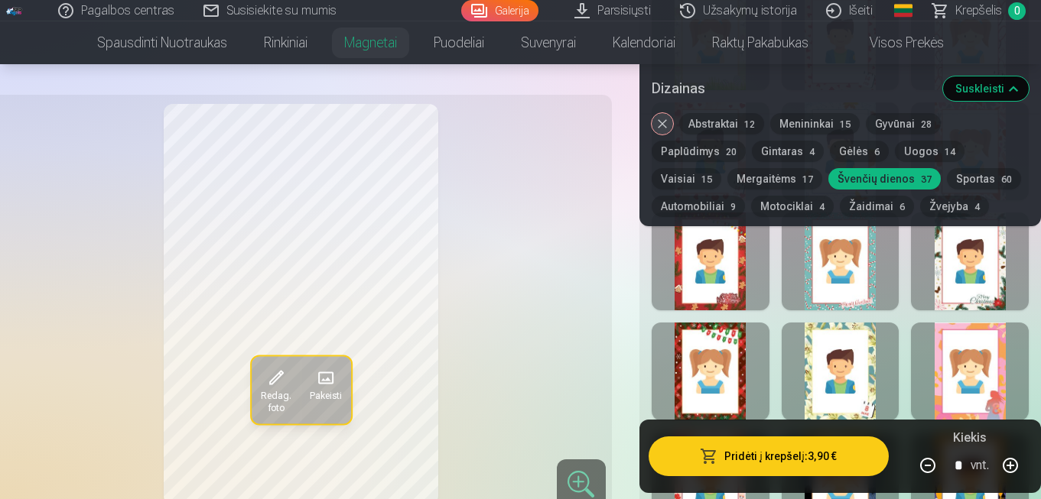
click at [964, 267] on div at bounding box center [970, 262] width 118 height 98
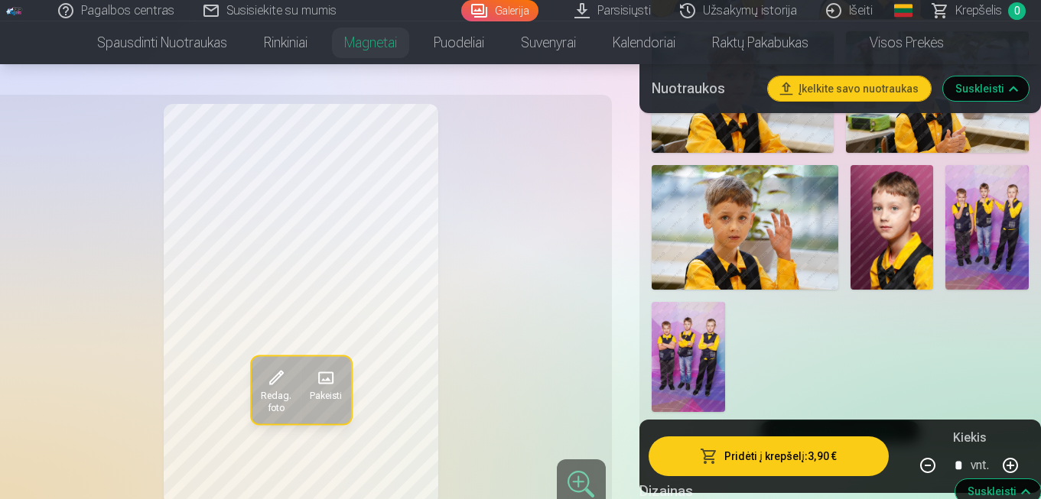
scroll to position [1168, 0]
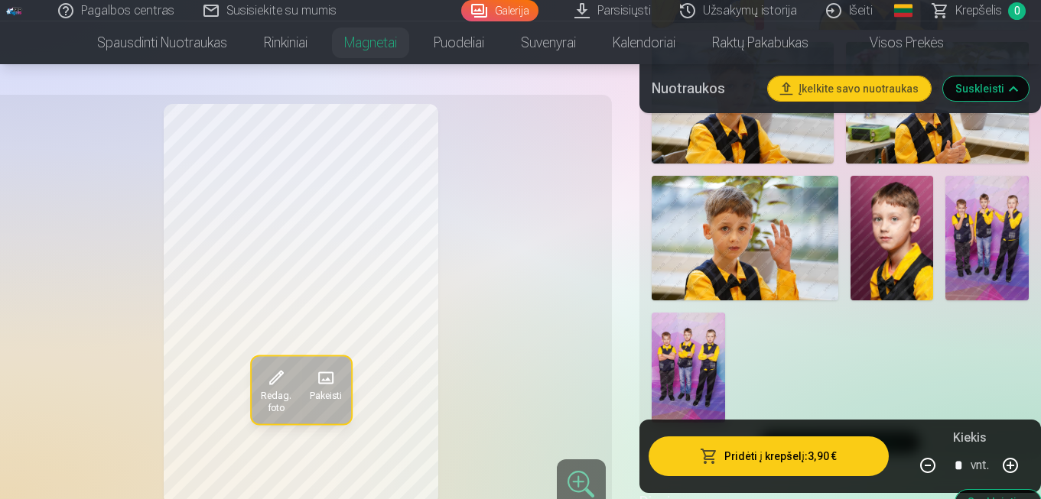
click at [787, 238] on img at bounding box center [744, 238] width 187 height 125
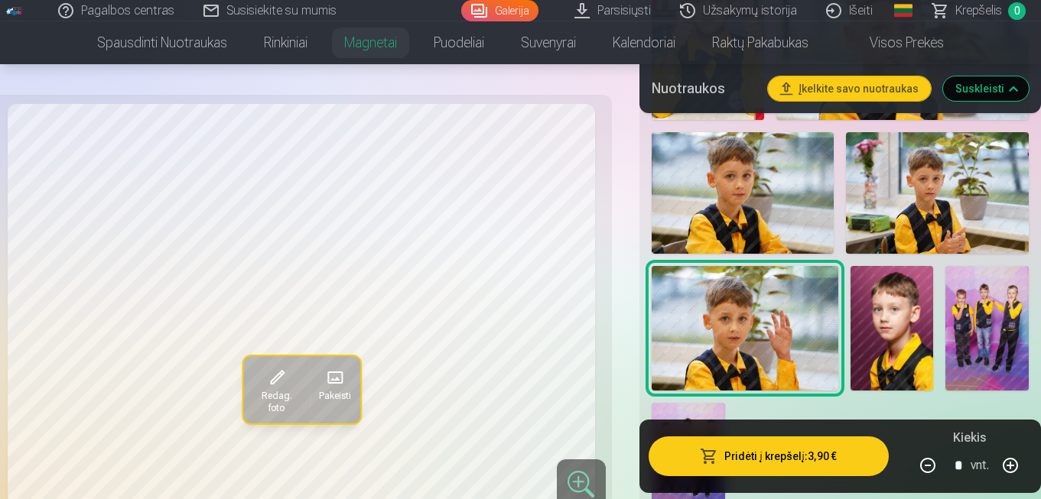
scroll to position [1077, 0]
click at [970, 225] on img at bounding box center [937, 194] width 183 height 122
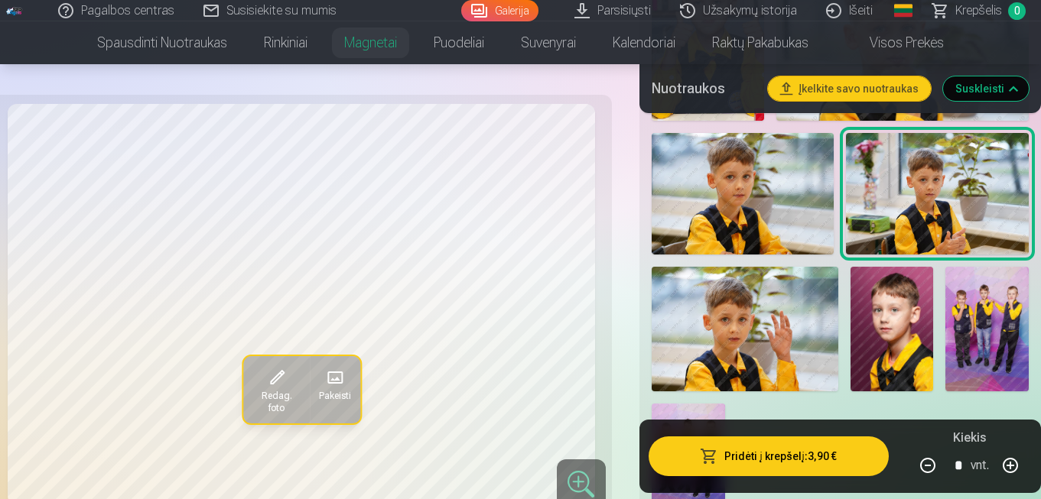
click at [775, 205] on img at bounding box center [742, 194] width 183 height 122
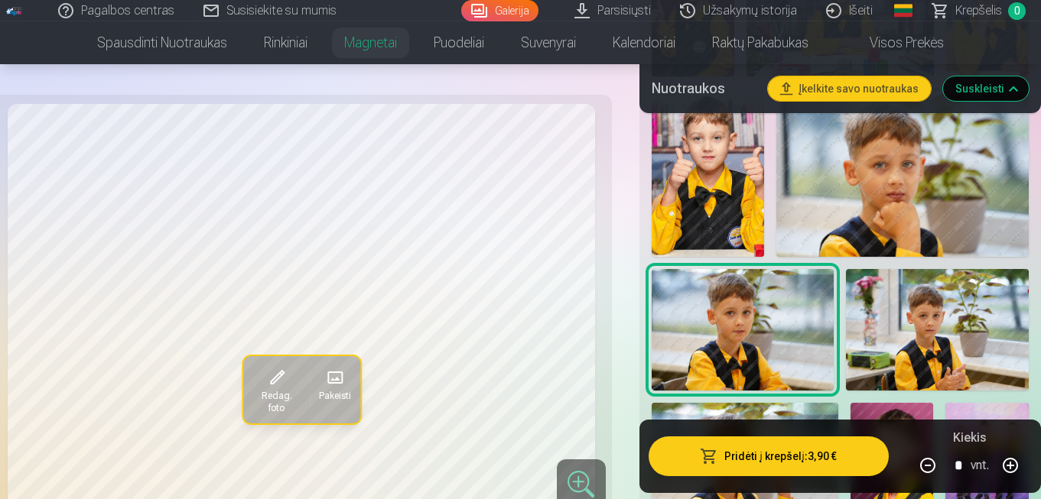
scroll to position [904, 0]
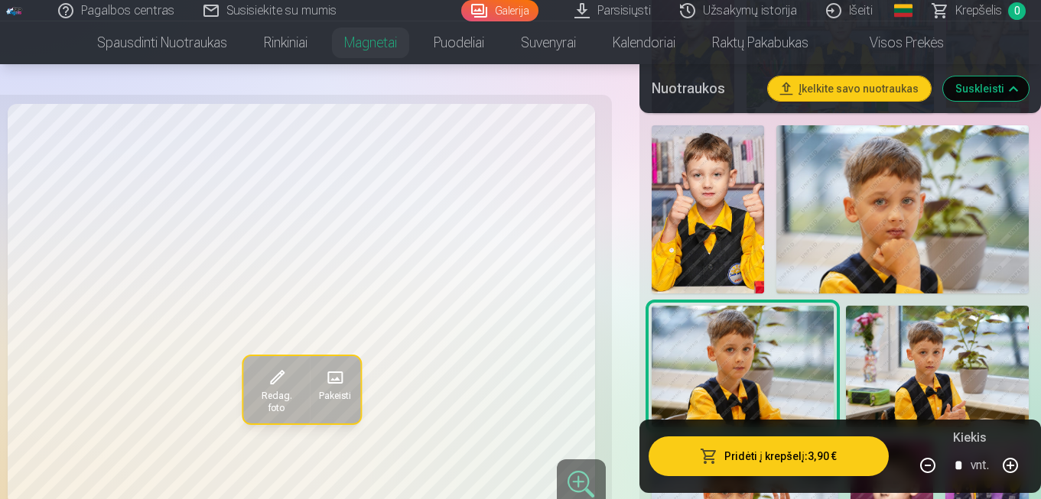
click at [968, 234] on img at bounding box center [902, 209] width 252 height 168
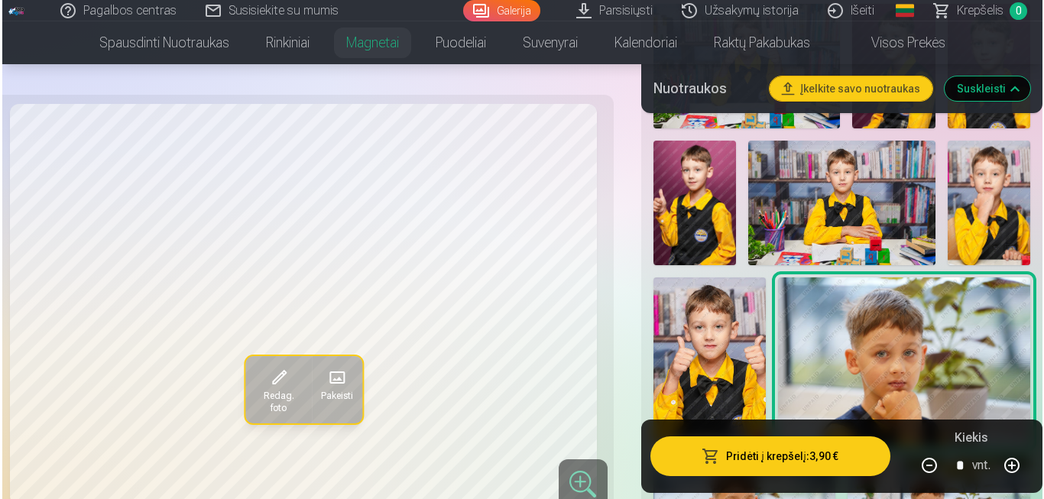
scroll to position [751, 0]
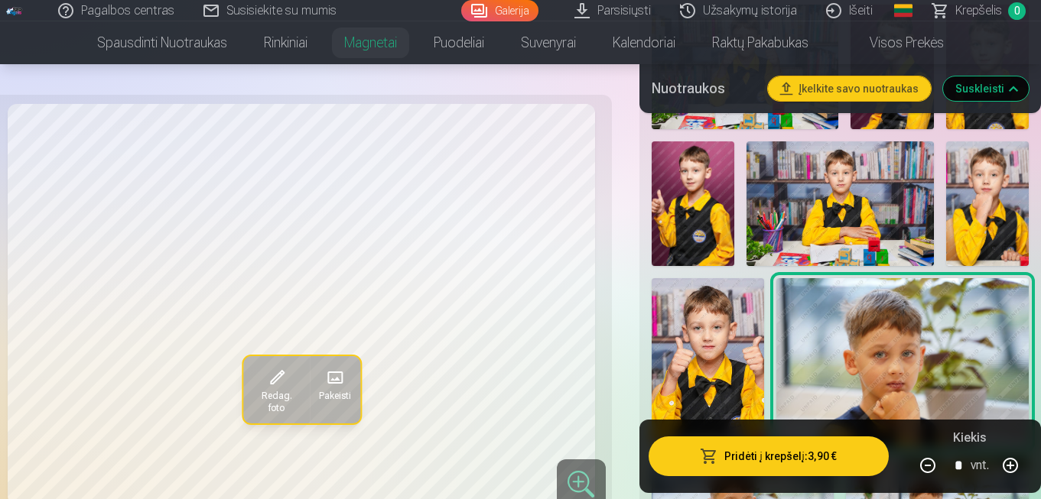
click at [681, 213] on img at bounding box center [692, 203] width 83 height 125
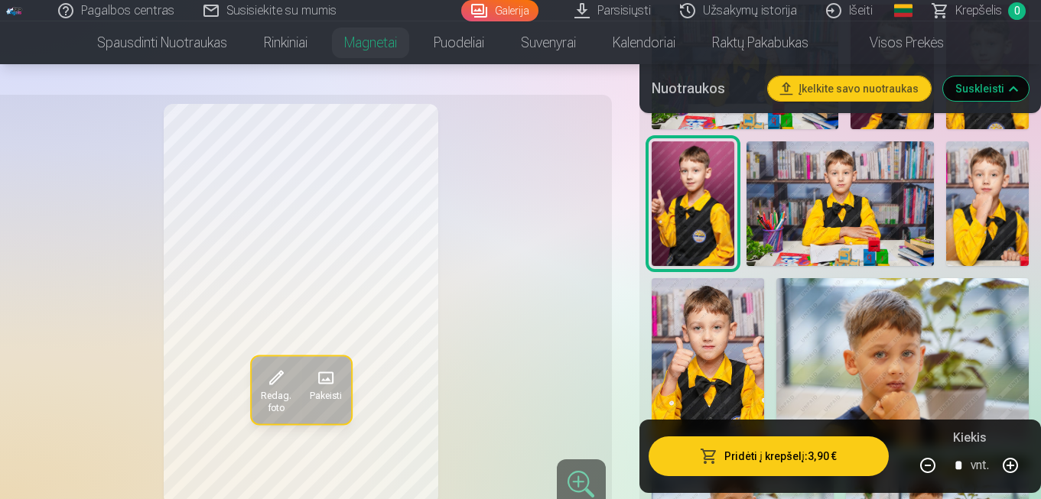
click at [1009, 466] on button "button" at bounding box center [1010, 465] width 37 height 37
click at [1011, 463] on button "button" at bounding box center [1010, 465] width 37 height 37
type input "*"
click at [837, 455] on button "Pridėti į krepšelį : 11,70 €" at bounding box center [768, 457] width 240 height 40
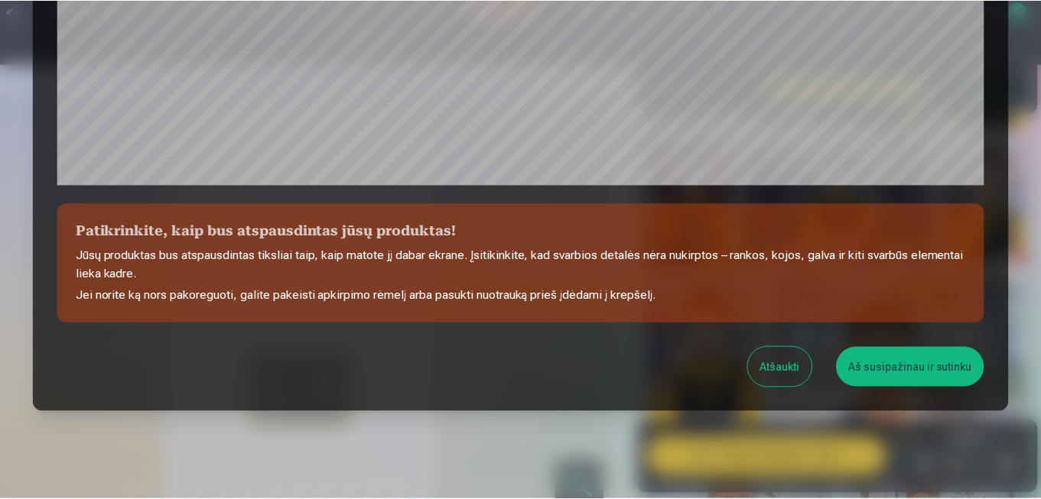
scroll to position [581, 0]
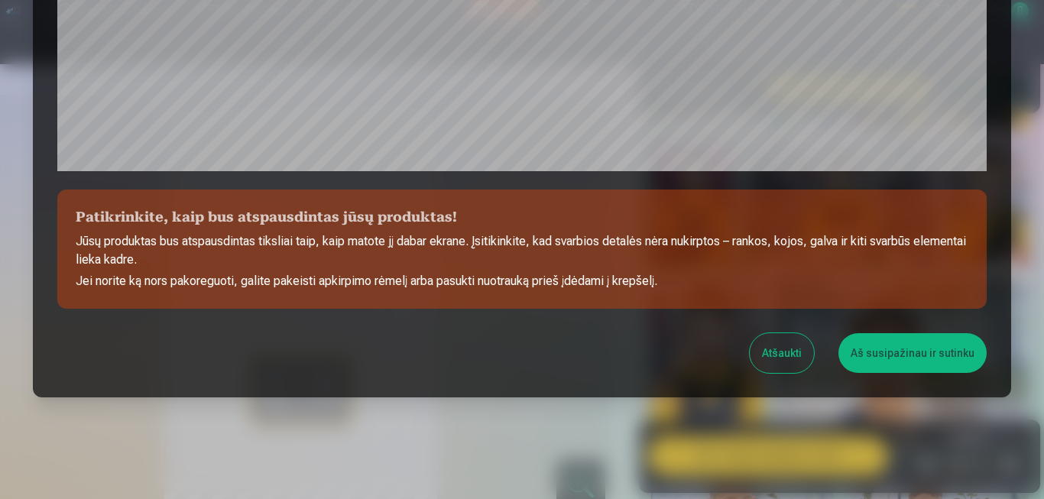
click at [937, 349] on button "Aš susipažinau ir sutinku" at bounding box center [913, 353] width 148 height 40
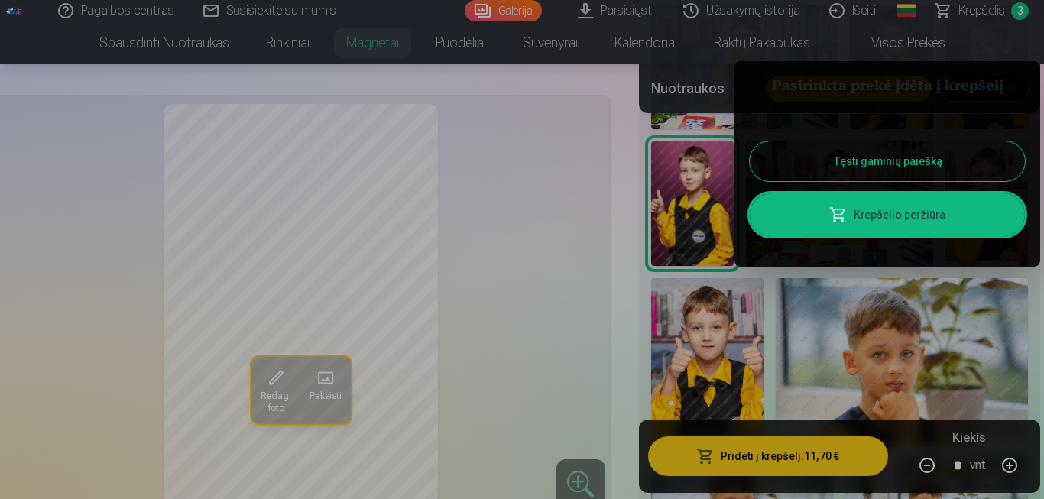
click at [854, 152] on button "Tęsti gaminių paiešką" at bounding box center [887, 161] width 275 height 40
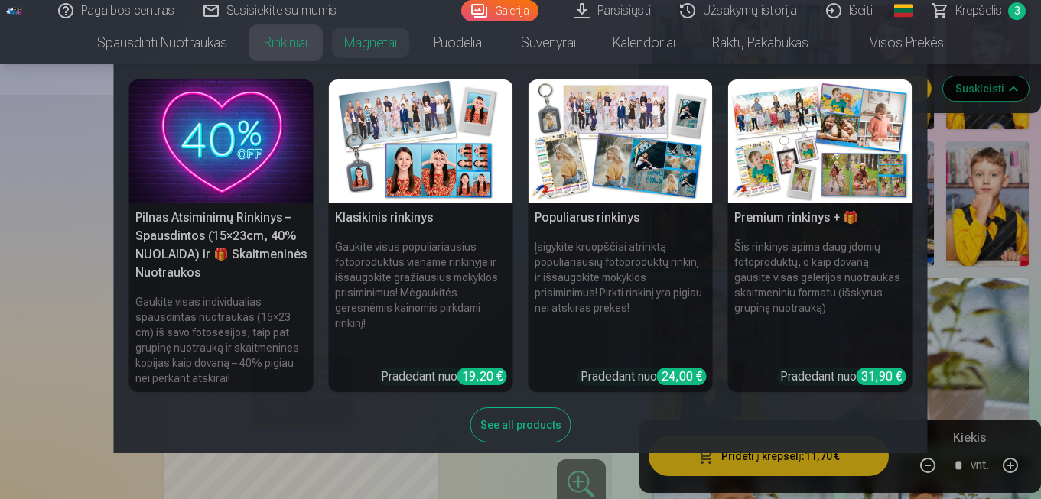
click at [273, 45] on link "Rinkiniai" at bounding box center [285, 42] width 80 height 43
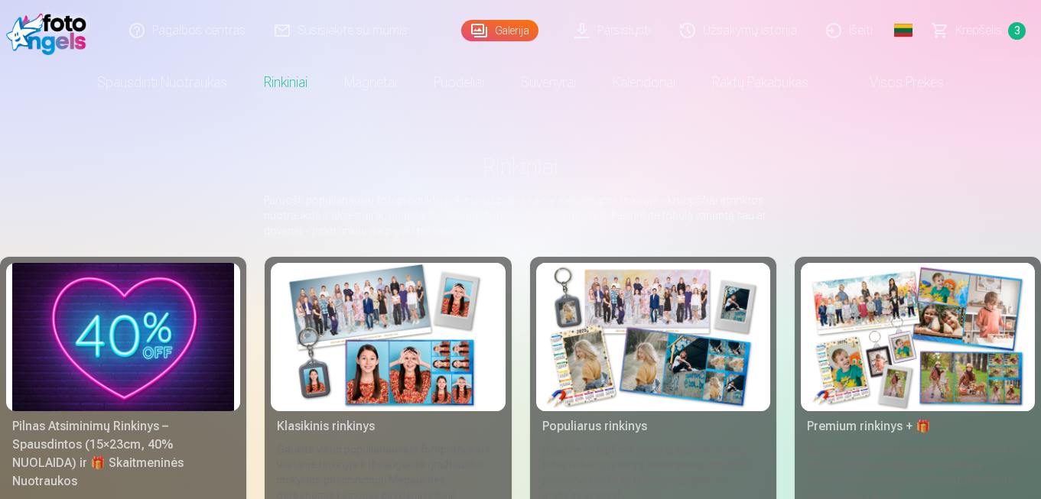
click at [885, 82] on link "Visos prekės" at bounding box center [894, 82] width 135 height 43
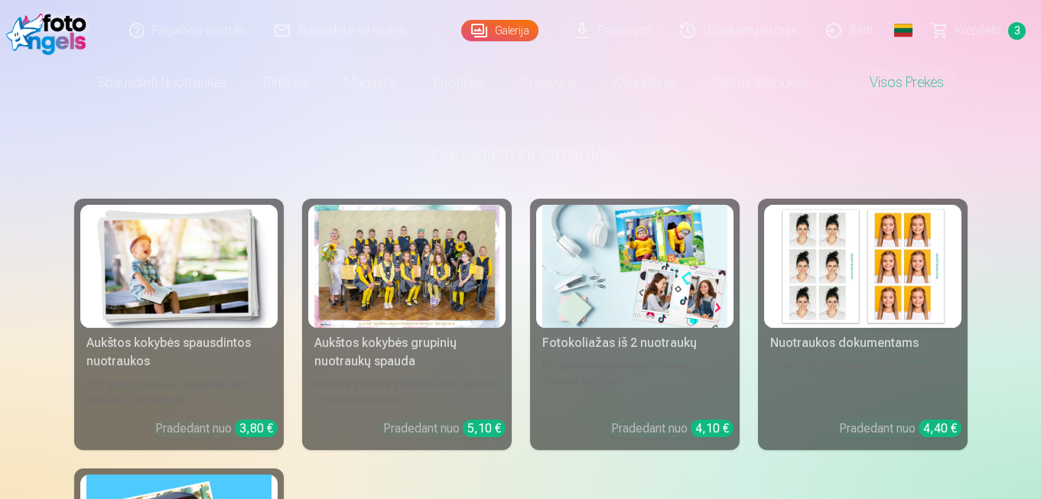
click at [445, 281] on div at bounding box center [406, 266] width 185 height 123
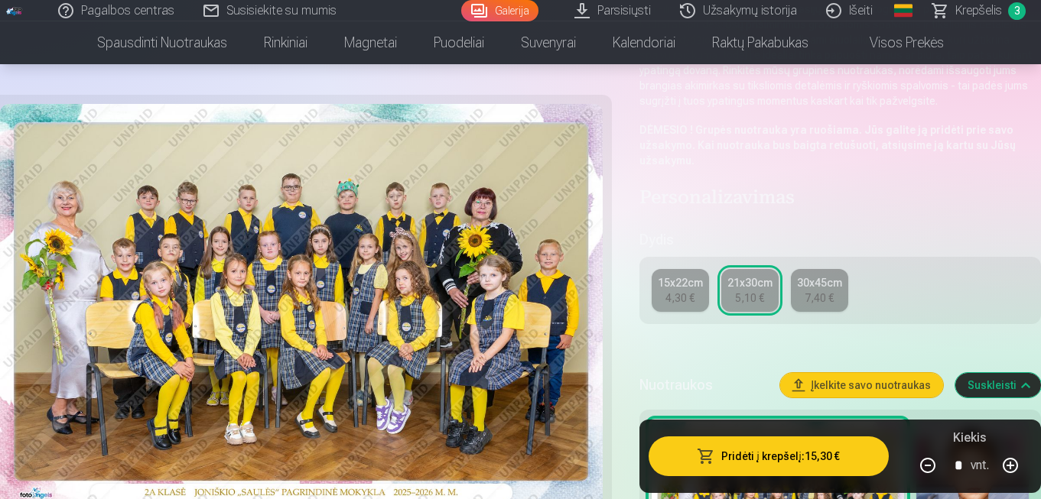
scroll to position [243, 0]
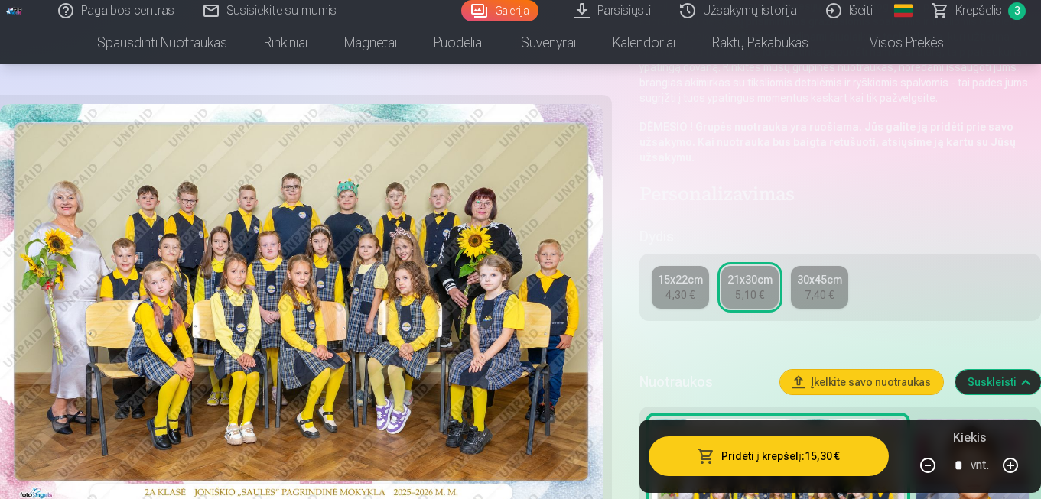
click at [671, 286] on div "15x22cm" at bounding box center [680, 279] width 45 height 15
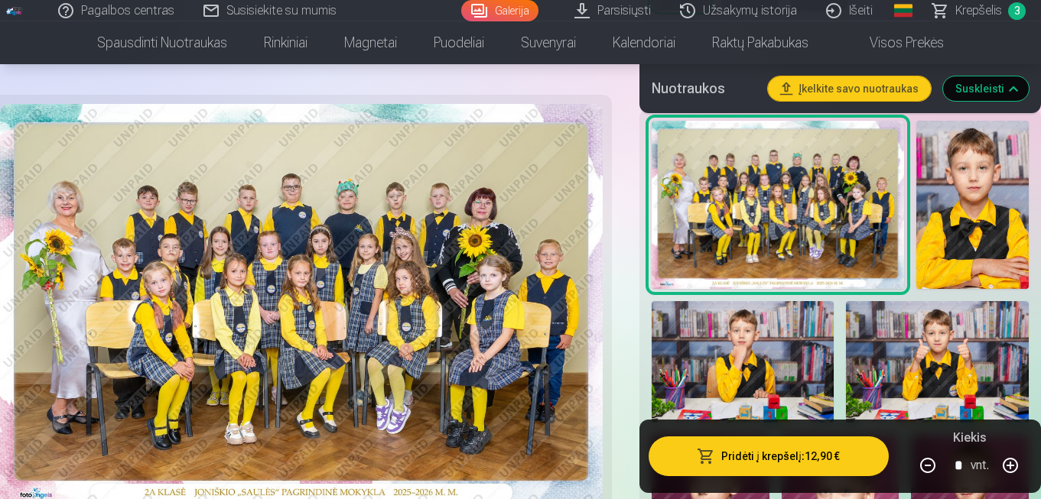
scroll to position [492, 0]
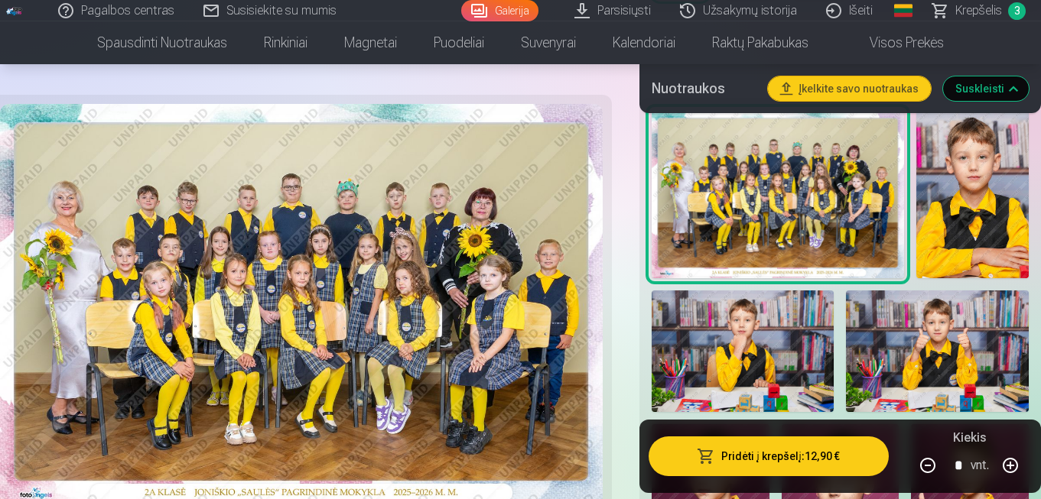
click at [822, 456] on button "Pridėti į krepšelį : 12,90 €" at bounding box center [768, 457] width 240 height 40
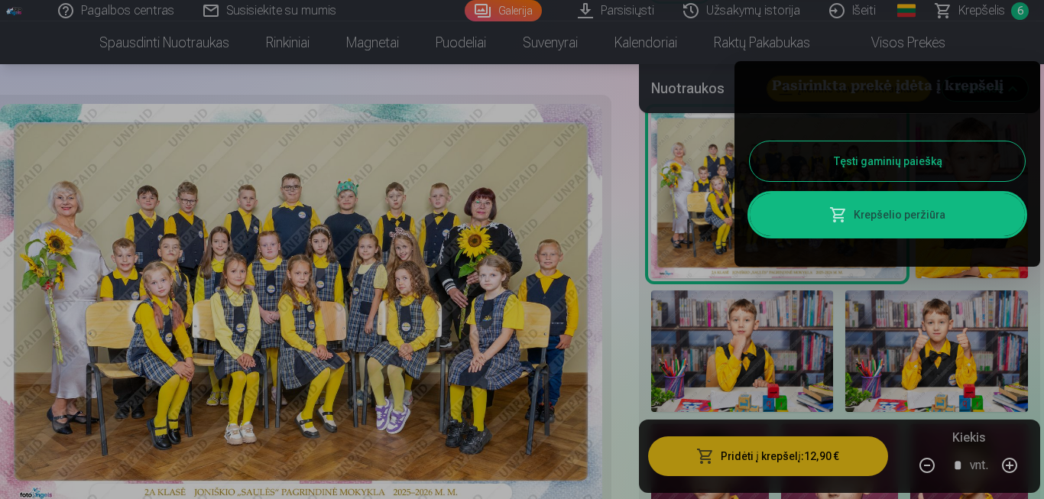
click at [934, 167] on button "Tęsti gaminių paiešką" at bounding box center [887, 161] width 275 height 40
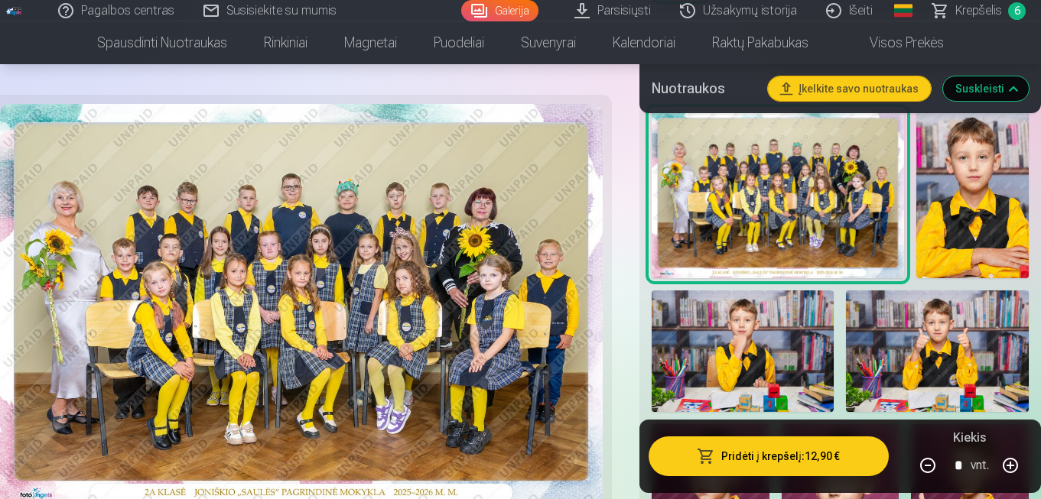
click at [785, 454] on button "Pridėti į krepšelį : 12,90 €" at bounding box center [768, 457] width 240 height 40
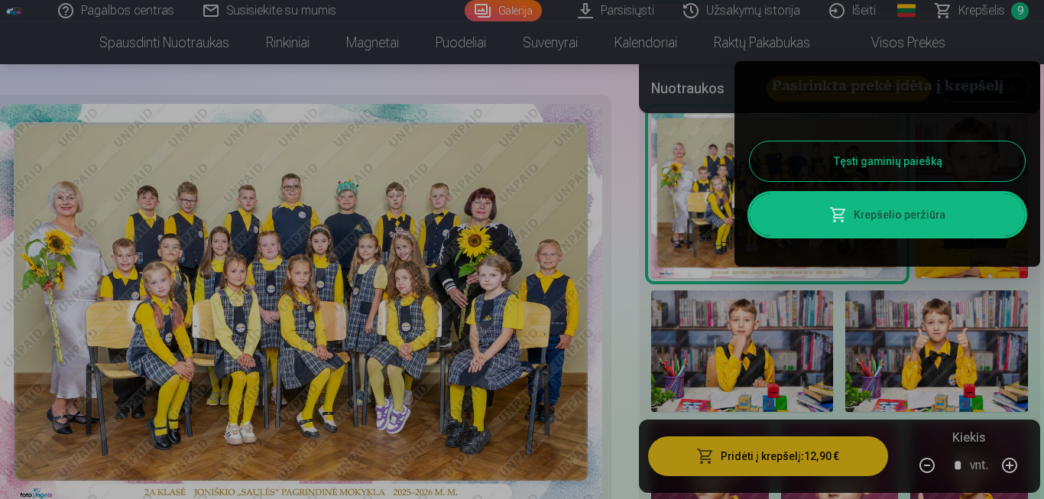
click at [900, 202] on link "Krepšelio peržiūra" at bounding box center [887, 214] width 275 height 43
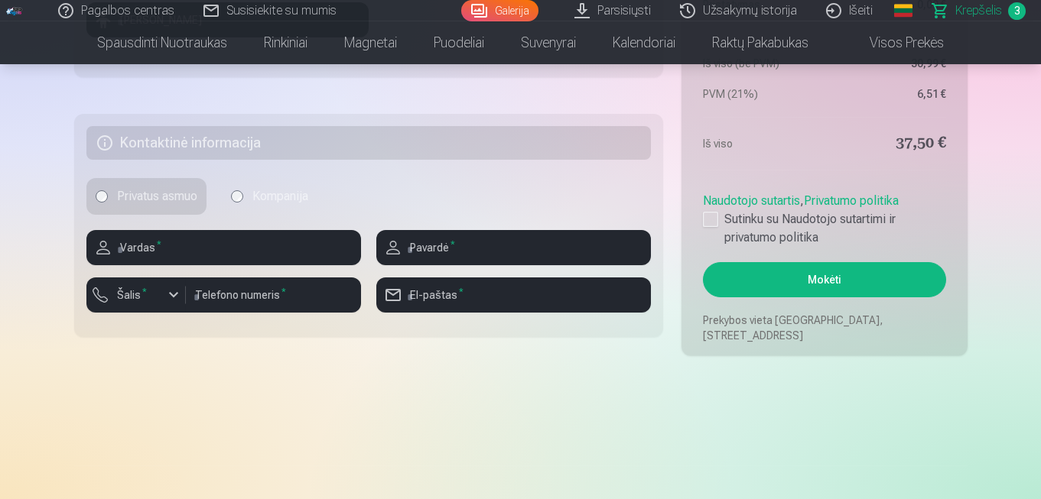
scroll to position [785, 0]
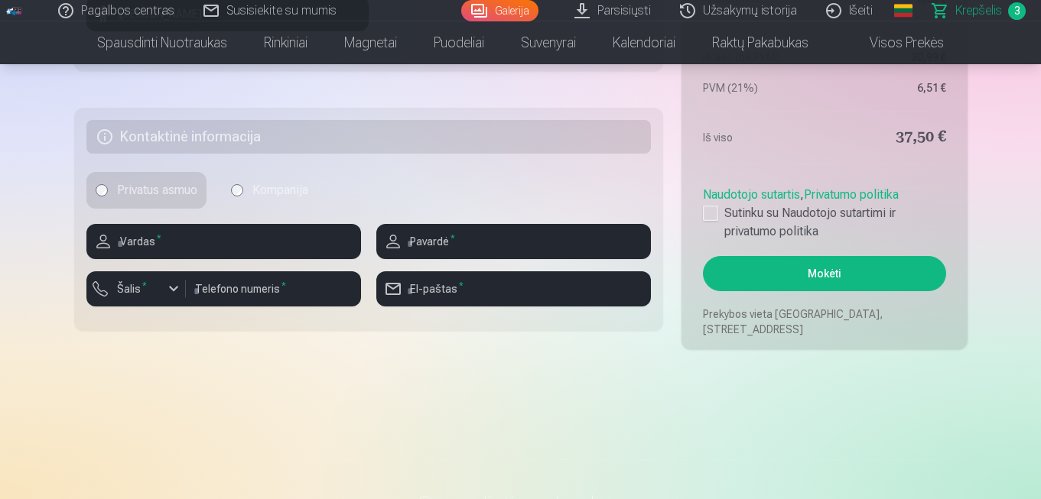
click at [853, 278] on button "Mokėti" at bounding box center [824, 273] width 242 height 35
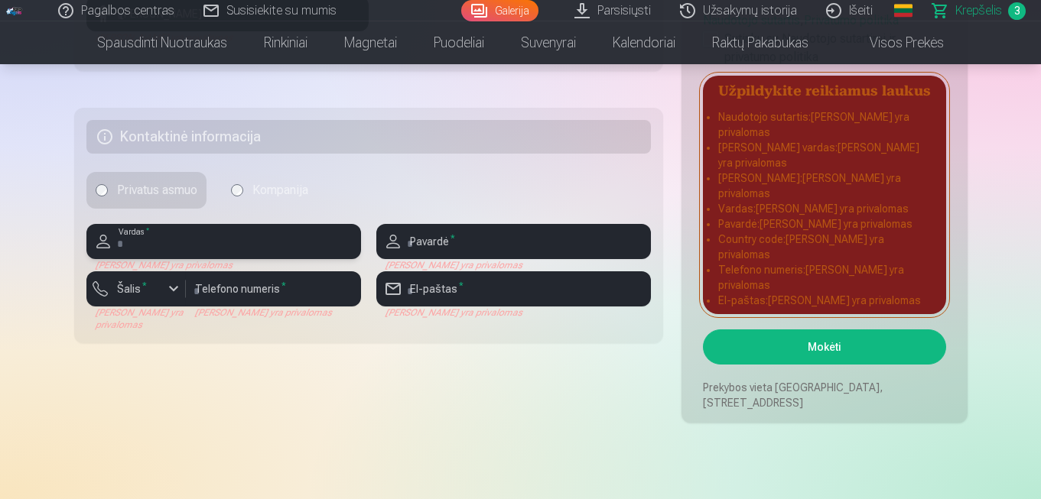
click at [229, 247] on input "text" at bounding box center [223, 241] width 275 height 35
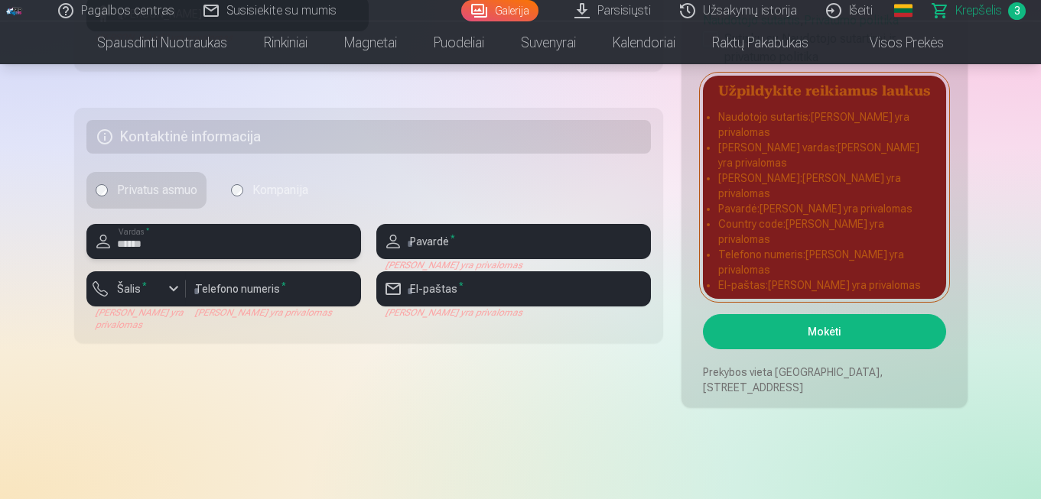
type input "******"
click at [469, 245] on input "text" at bounding box center [513, 241] width 275 height 35
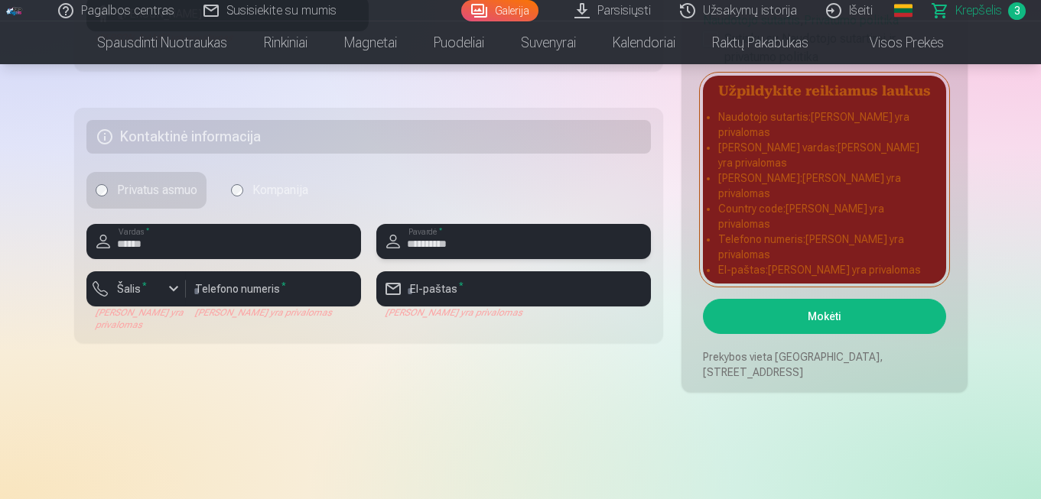
type input "**********"
click at [174, 291] on div "button" at bounding box center [173, 289] width 18 height 18
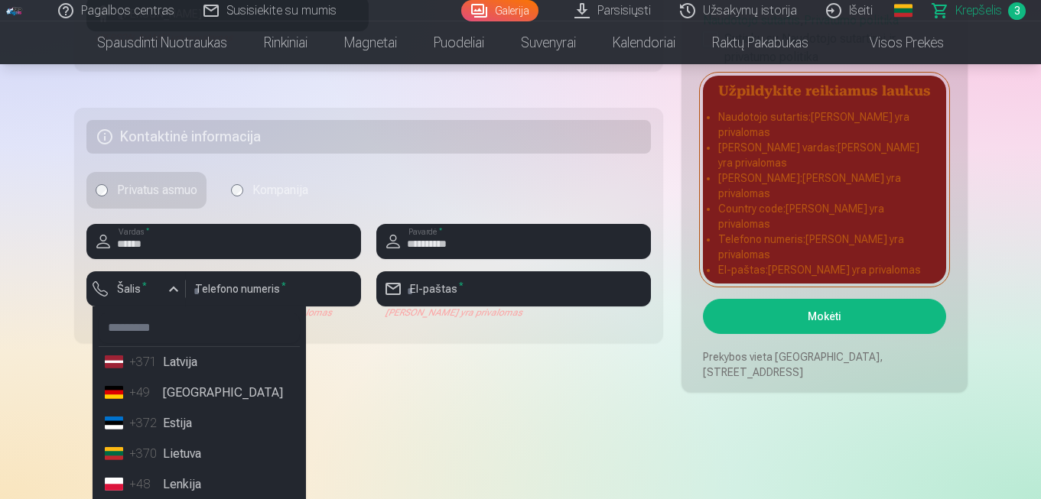
click at [203, 443] on li "+370 Lietuva" at bounding box center [199, 454] width 201 height 31
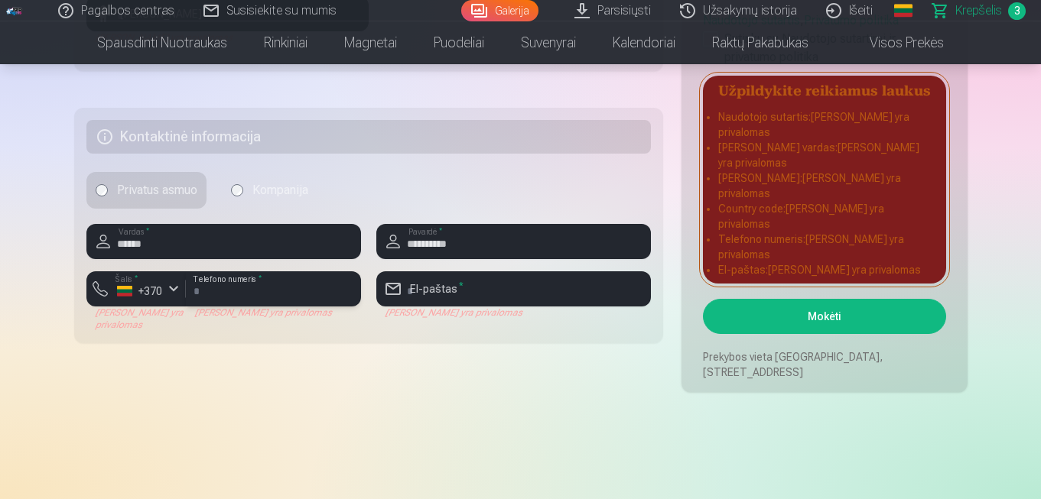
click at [247, 294] on input "number" at bounding box center [273, 288] width 175 height 35
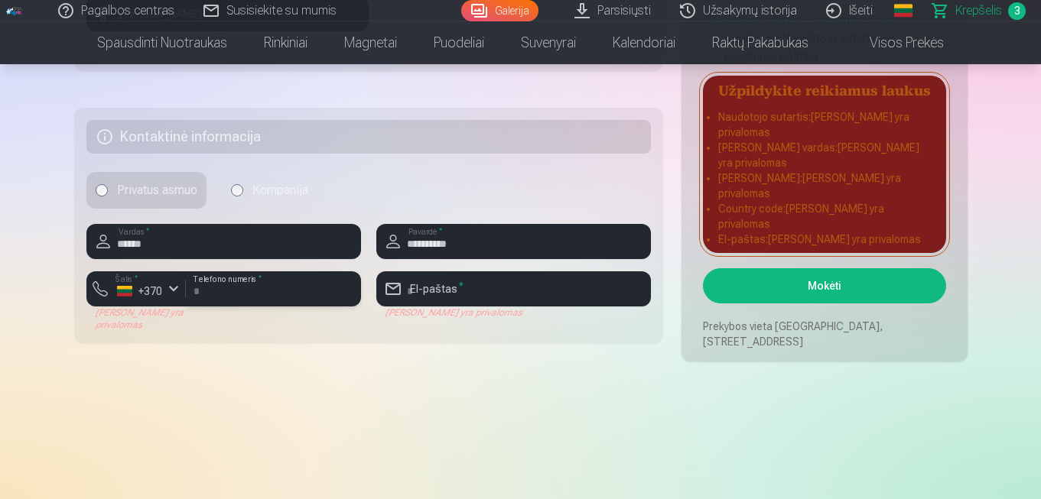
type input "********"
click at [419, 285] on input "email" at bounding box center [513, 288] width 275 height 35
type input "**********"
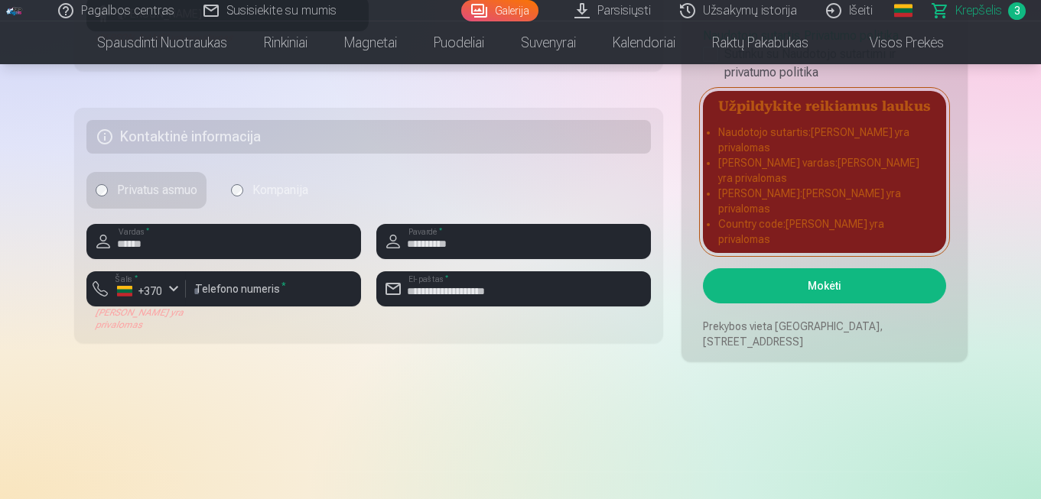
click at [854, 280] on button "Mokėti" at bounding box center [824, 285] width 242 height 35
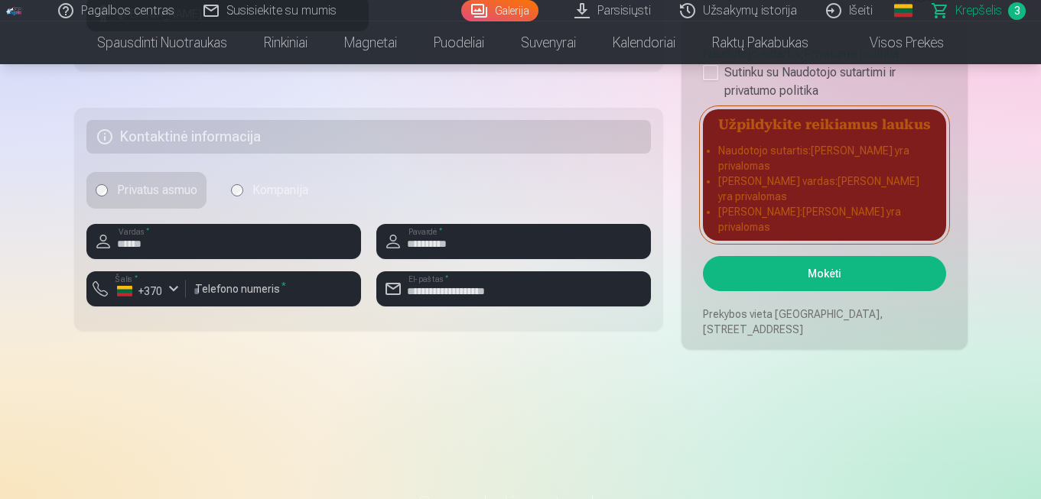
click at [854, 277] on button "Mokėti" at bounding box center [824, 273] width 242 height 35
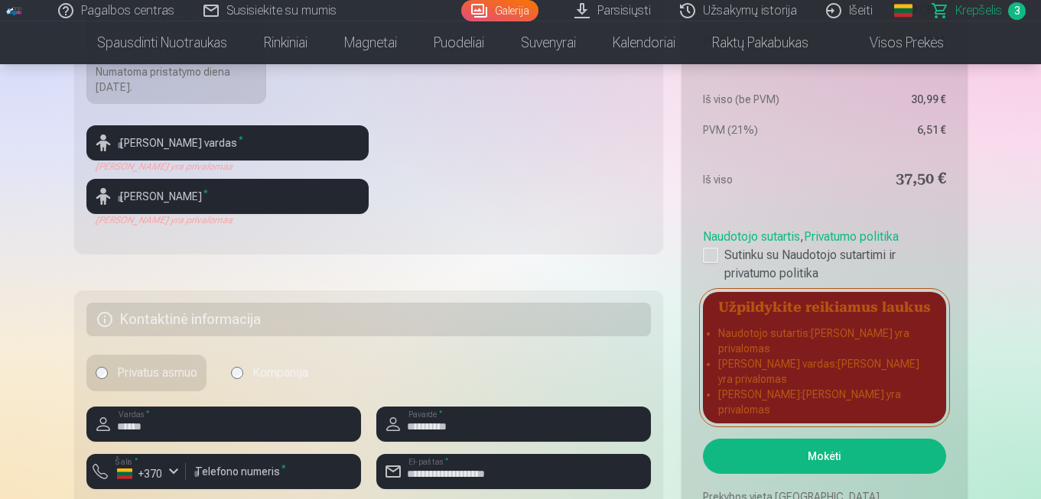
scroll to position [596, 0]
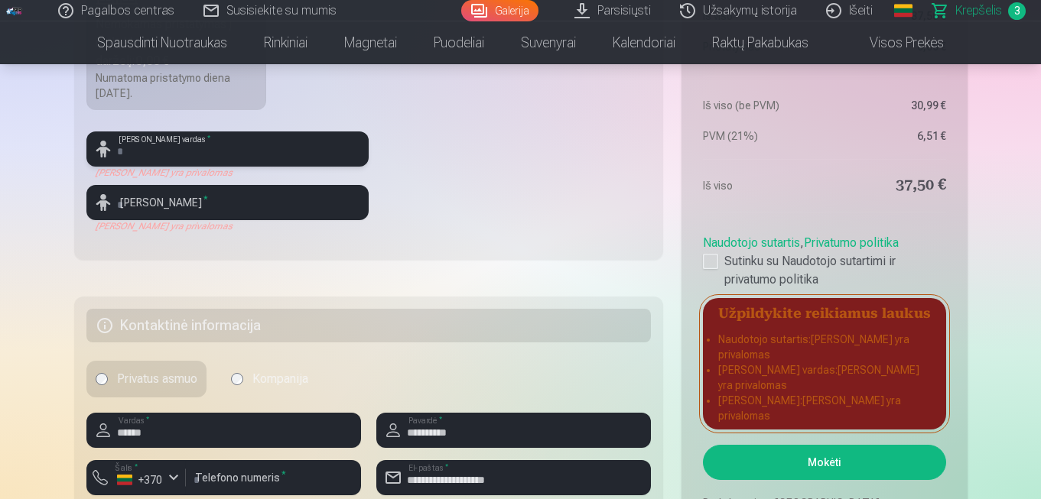
click at [303, 146] on input "text" at bounding box center [227, 149] width 282 height 35
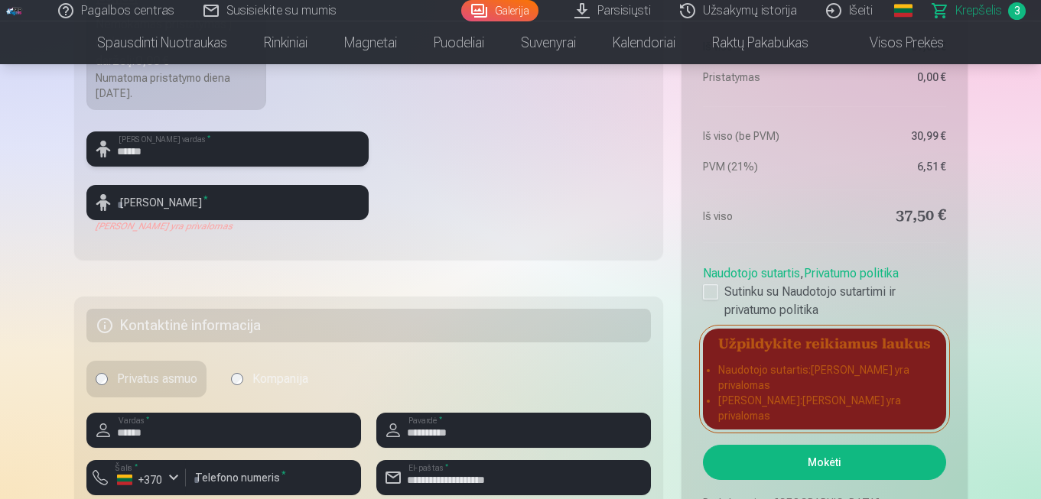
type input "******"
click at [335, 205] on input "text" at bounding box center [227, 202] width 282 height 35
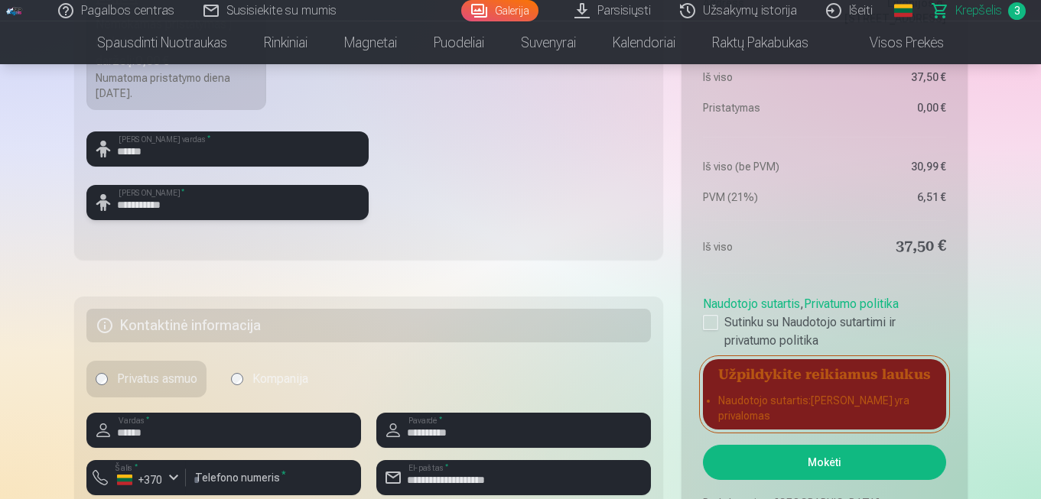
type input "**********"
click at [808, 456] on button "Mokėti" at bounding box center [824, 462] width 242 height 35
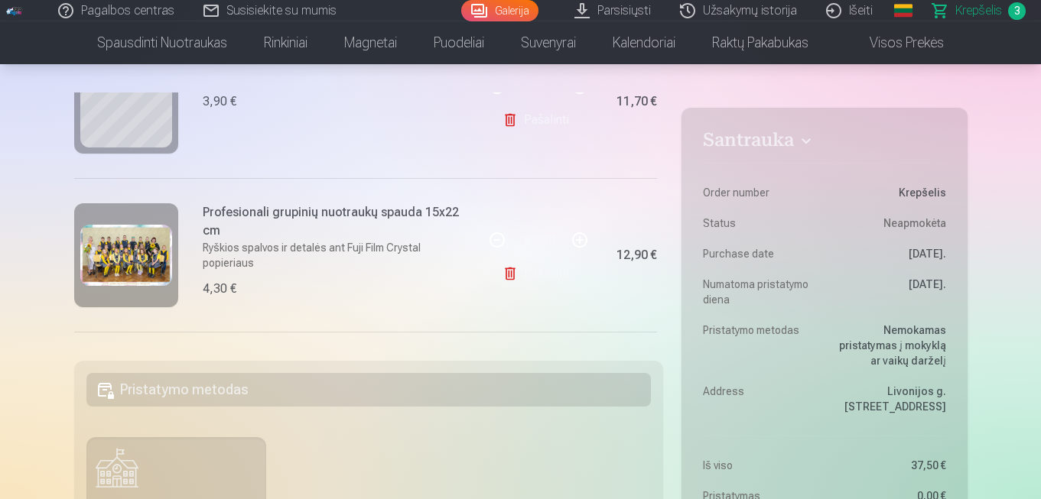
scroll to position [231, 0]
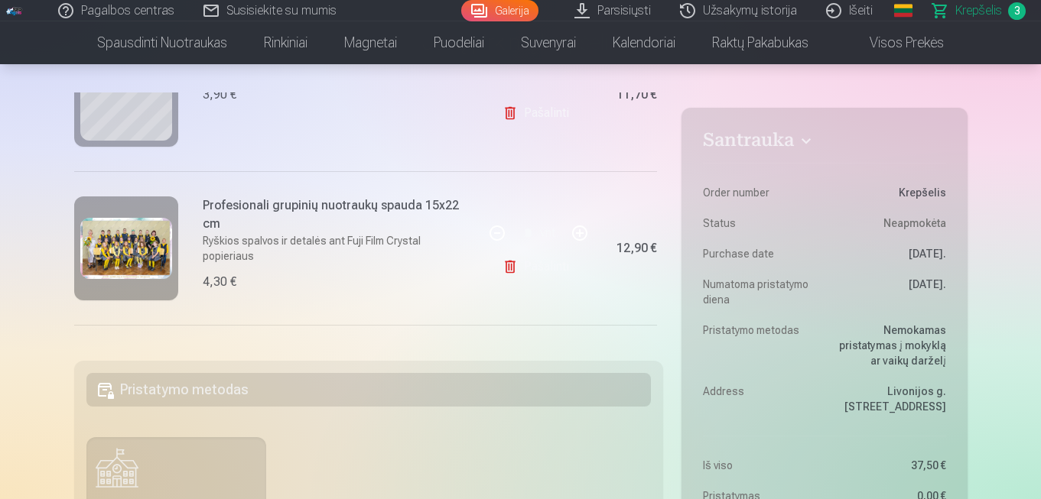
click at [485, 232] on button "button" at bounding box center [497, 233] width 37 height 37
click at [487, 226] on button "button" at bounding box center [497, 233] width 37 height 37
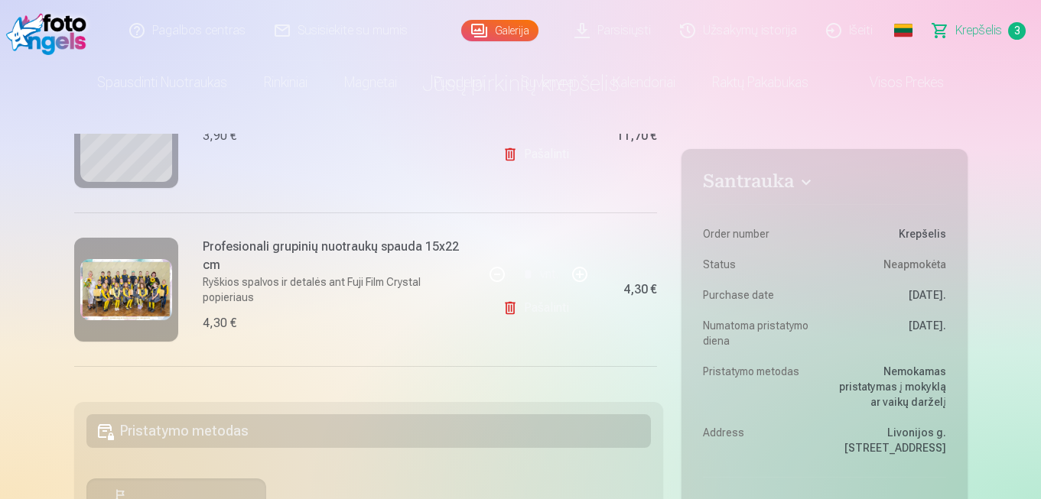
scroll to position [0, 0]
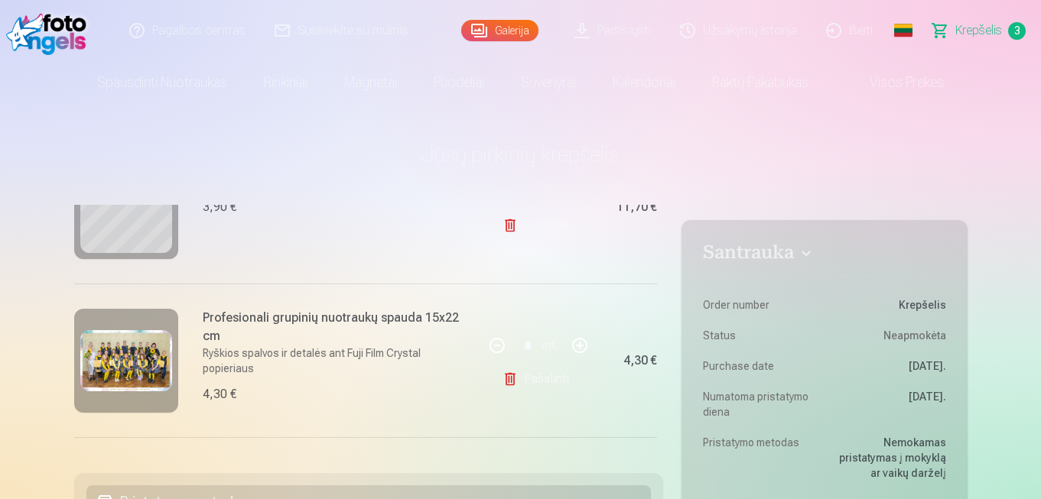
click at [564, 333] on button "button" at bounding box center [579, 345] width 37 height 37
click at [488, 346] on button "button" at bounding box center [497, 345] width 37 height 37
type input "*"
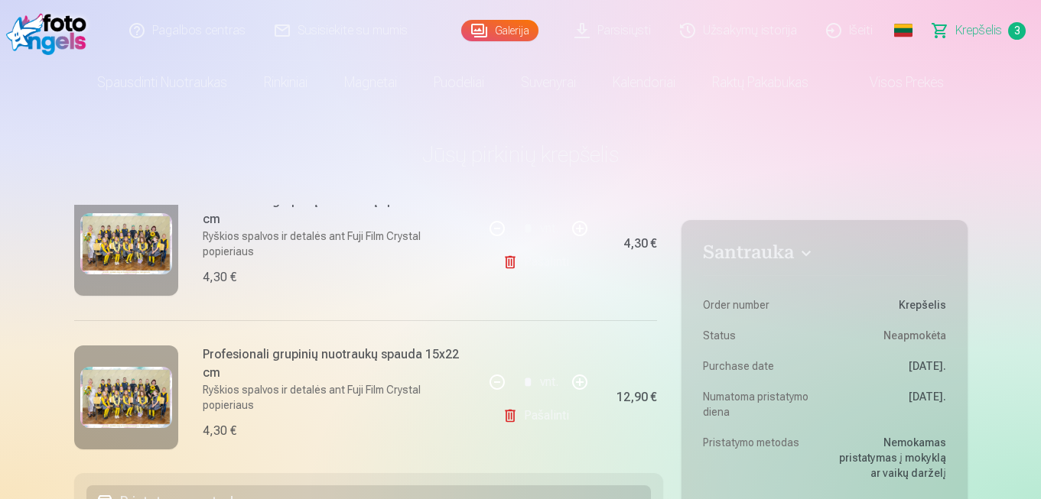
scroll to position [386, 0]
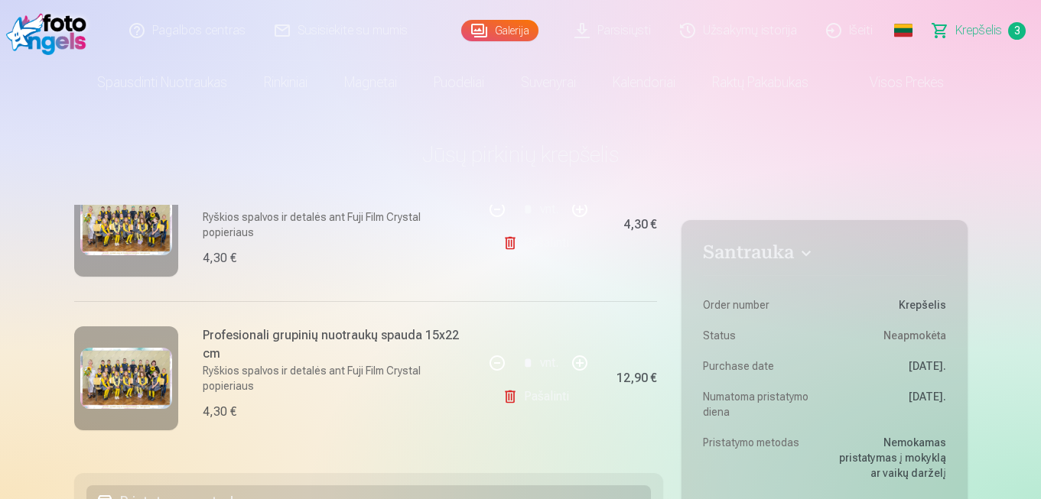
click at [489, 361] on button "button" at bounding box center [497, 363] width 37 height 37
click at [492, 358] on button "button" at bounding box center [497, 363] width 37 height 37
type input "*"
click at [512, 385] on link "Pašalinti" at bounding box center [538, 397] width 73 height 31
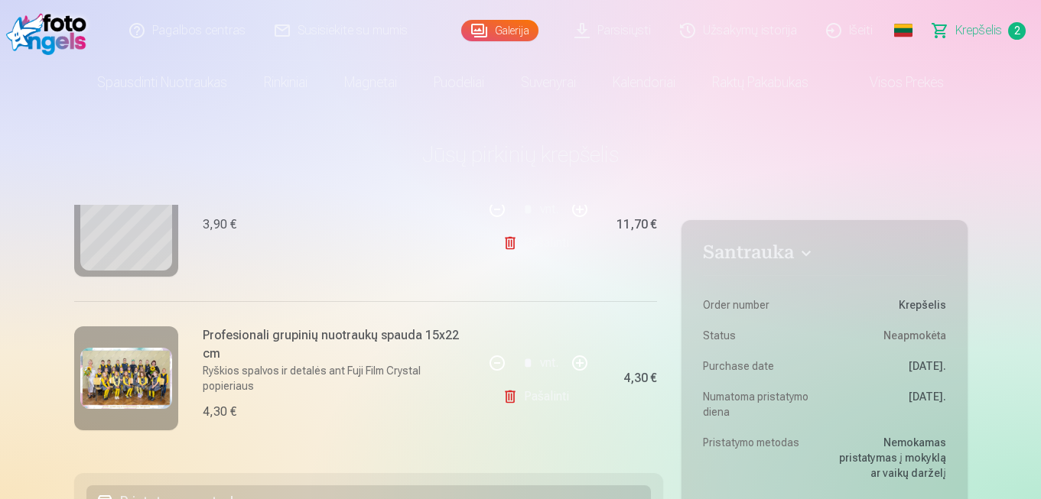
scroll to position [232, 0]
click at [538, 384] on link "Pašalinti" at bounding box center [538, 397] width 73 height 31
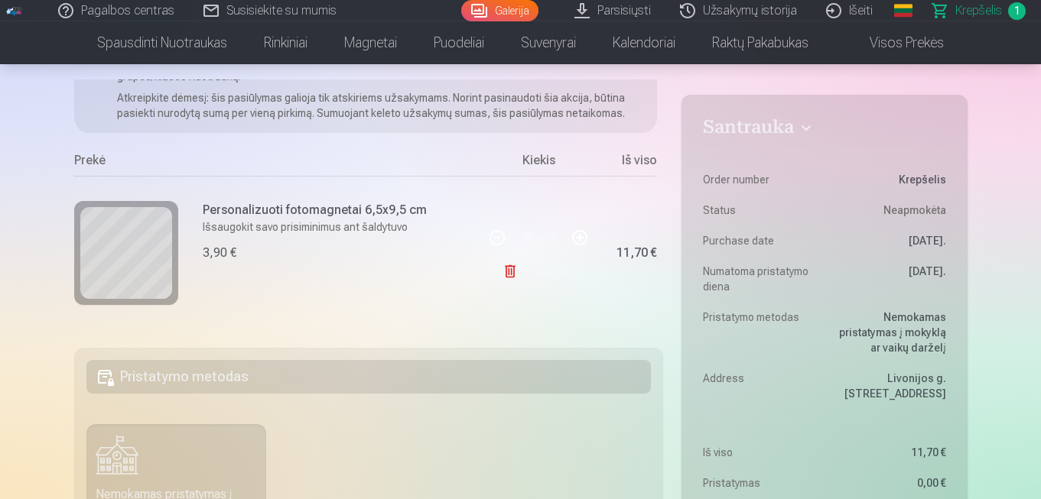
scroll to position [138, 0]
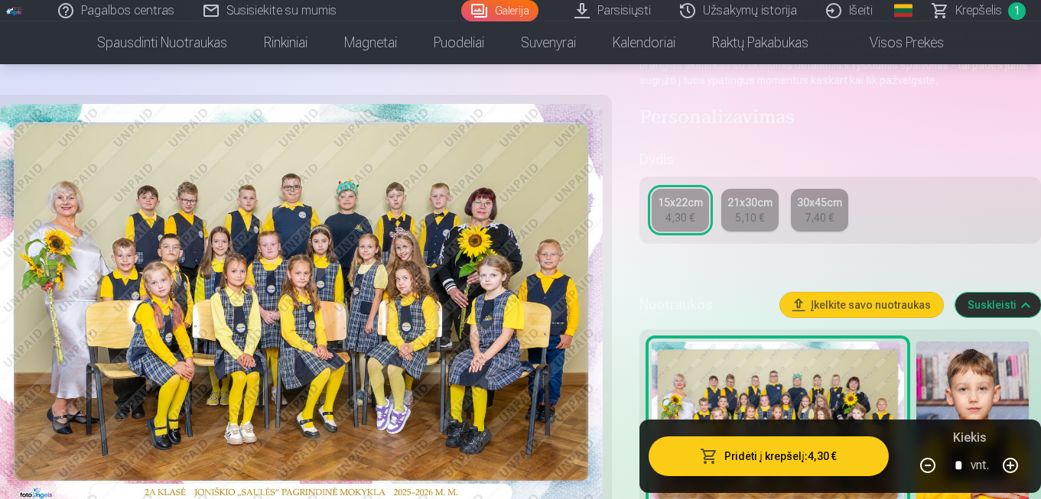
scroll to position [275, 0]
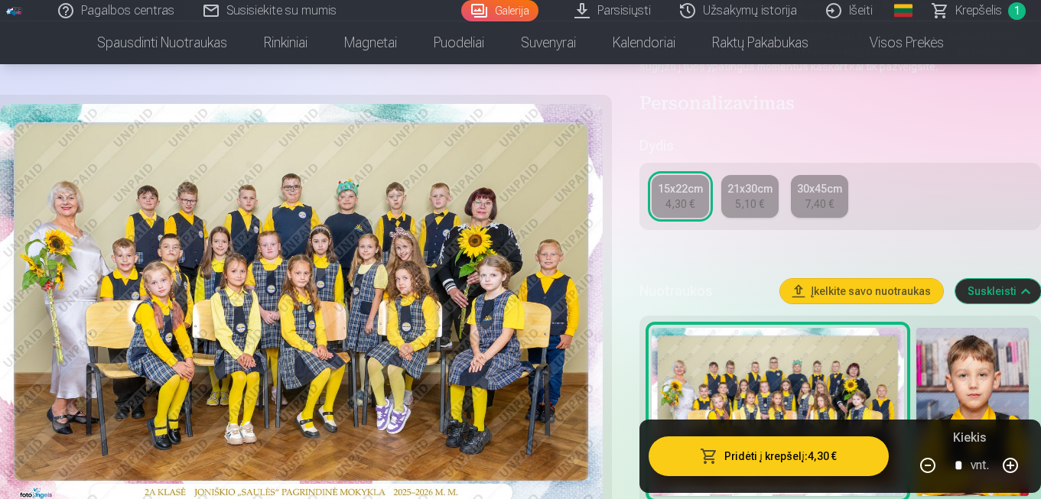
click at [834, 460] on button "Pridėti į krepšelį : 4,30 €" at bounding box center [768, 457] width 240 height 40
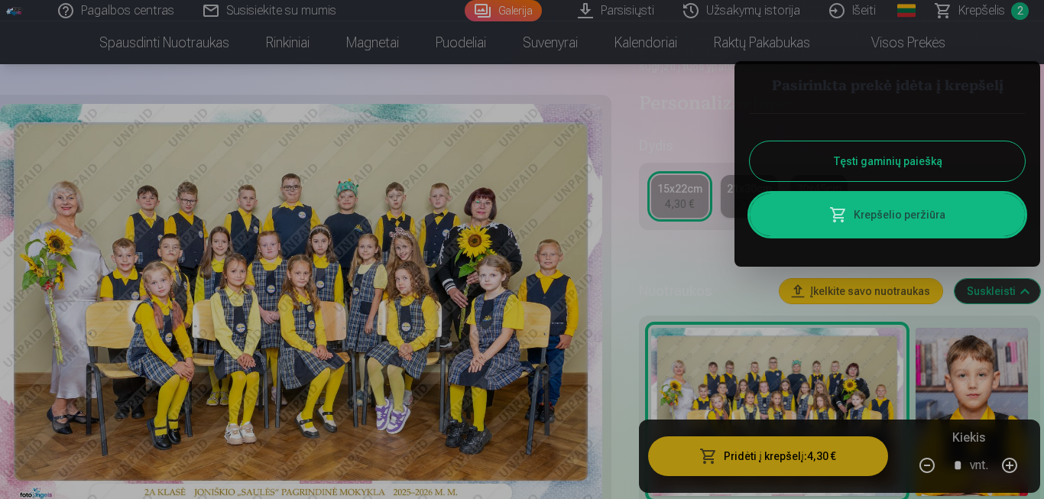
click at [971, 213] on link "Krepšelio peržiūra" at bounding box center [887, 214] width 275 height 43
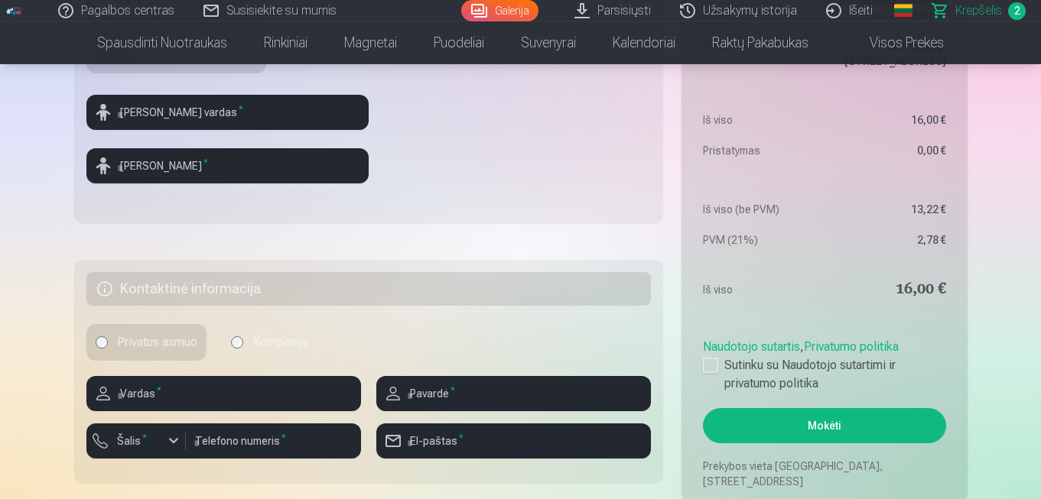
scroll to position [635, 0]
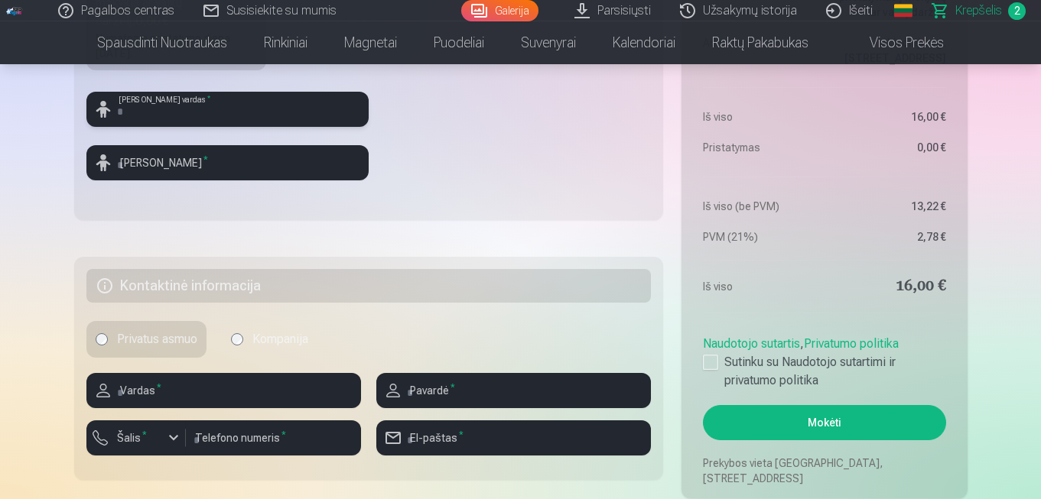
click at [267, 105] on input "text" at bounding box center [227, 109] width 282 height 35
type input "******"
click at [202, 165] on input "text" at bounding box center [227, 162] width 282 height 35
type input "**********"
click at [173, 384] on input "text" at bounding box center [223, 390] width 275 height 35
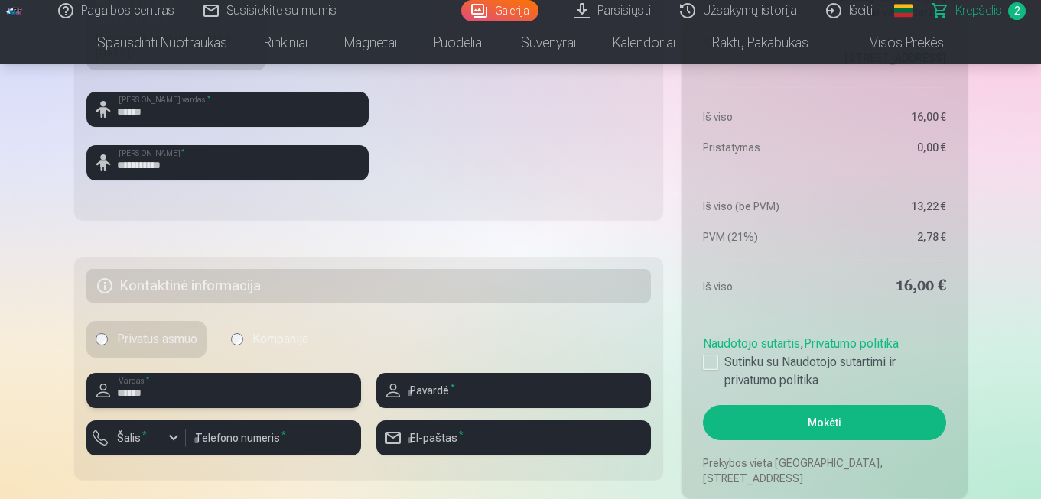
type input "******"
click at [424, 392] on input "text" at bounding box center [513, 390] width 275 height 35
type input "**********"
click at [176, 435] on div "button" at bounding box center [173, 438] width 18 height 18
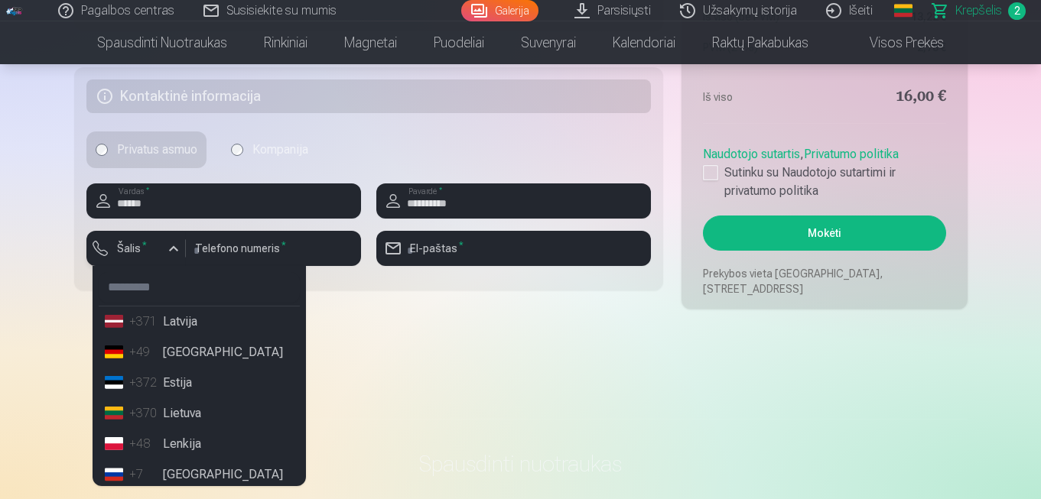
scroll to position [826, 0]
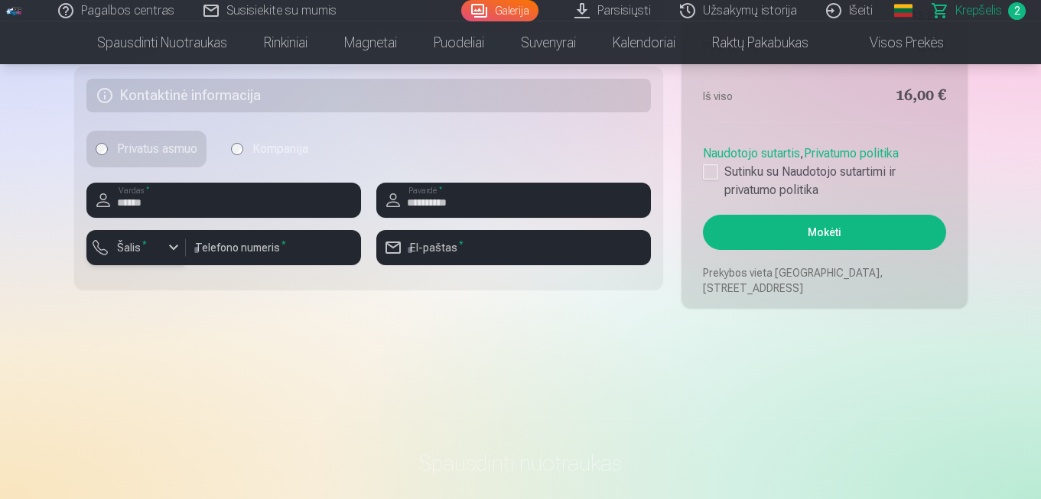
click at [173, 249] on div "button" at bounding box center [173, 248] width 18 height 18
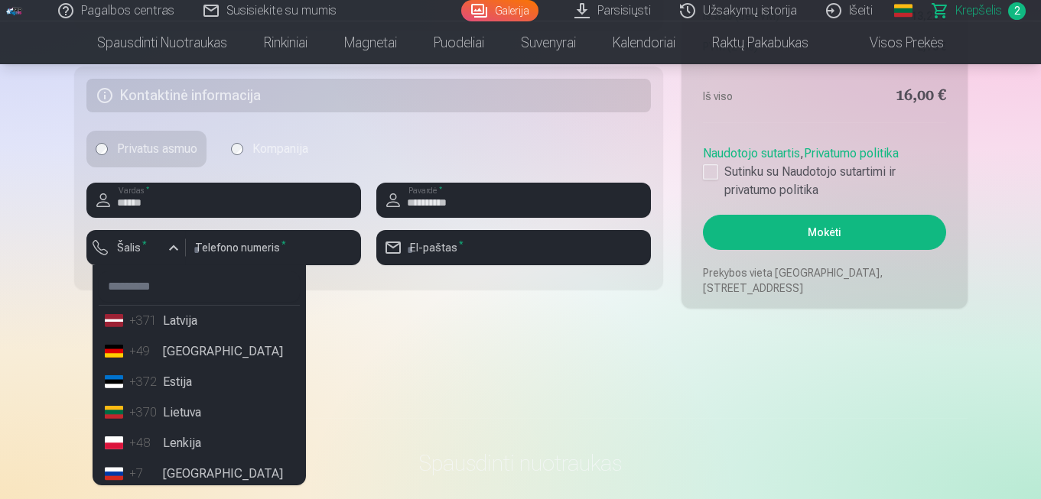
click at [184, 413] on li "+370 Lietuva" at bounding box center [199, 413] width 201 height 31
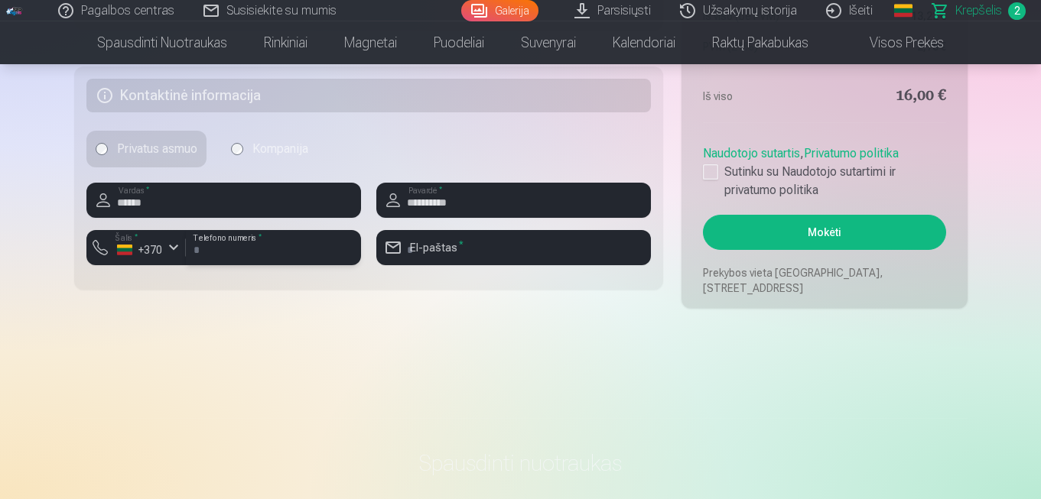
click at [245, 245] on input "number" at bounding box center [273, 247] width 175 height 35
type input "***"
click at [465, 262] on input "email" at bounding box center [513, 247] width 275 height 35
type input "**********"
click at [869, 232] on button "Mokėti" at bounding box center [824, 232] width 242 height 35
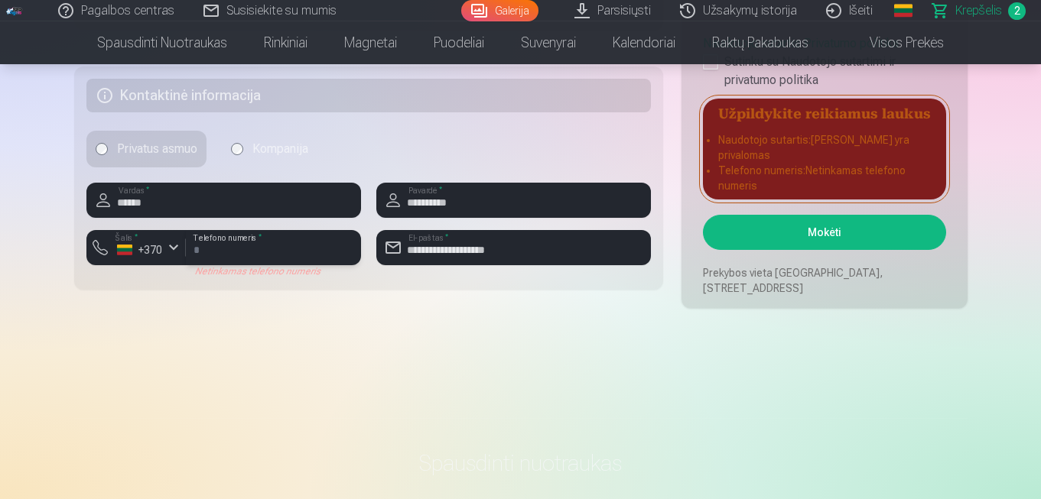
click at [264, 249] on input "***" at bounding box center [273, 247] width 175 height 35
type input "*"
click at [262, 244] on input "*" at bounding box center [273, 247] width 175 height 35
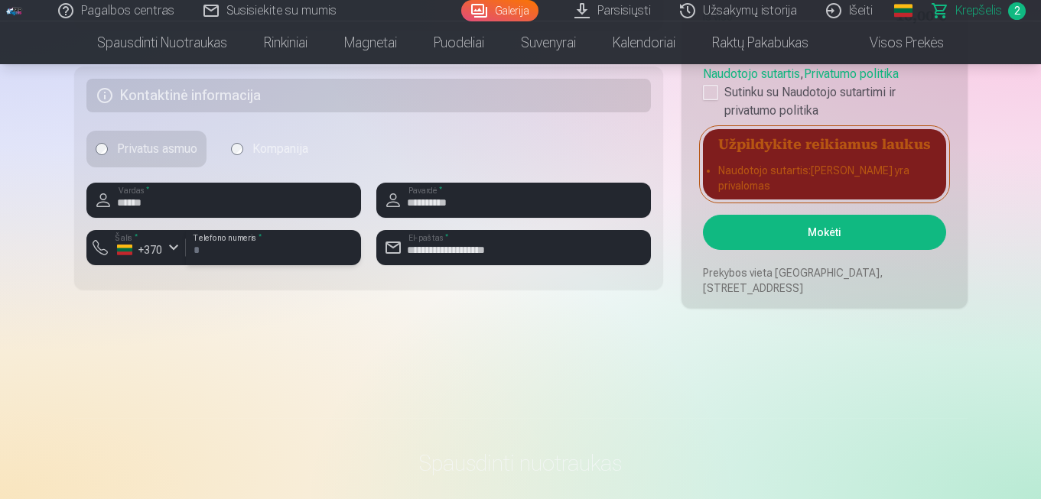
type input "********"
click at [808, 233] on button "Mokėti" at bounding box center [824, 232] width 242 height 35
click at [826, 232] on button "Mokėti" at bounding box center [824, 232] width 242 height 35
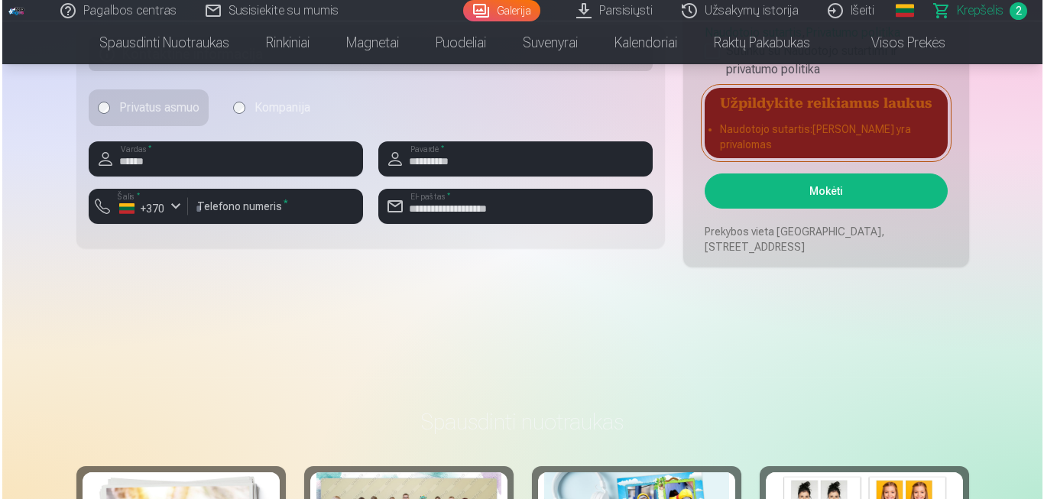
scroll to position [805, 0]
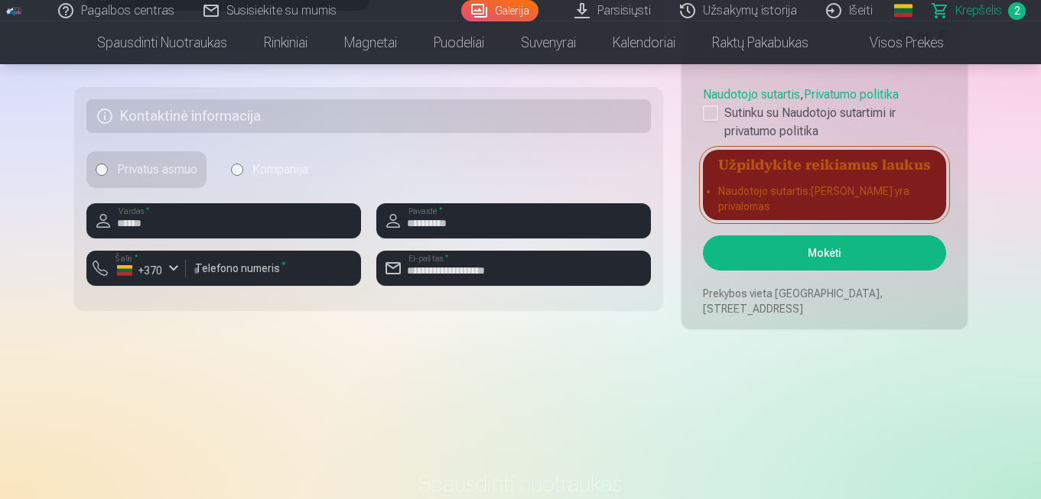
click at [869, 252] on button "Mokėti" at bounding box center [824, 253] width 242 height 35
click at [870, 240] on button "Mokėti" at bounding box center [824, 253] width 242 height 35
click at [835, 270] on button "Mokėti" at bounding box center [824, 253] width 242 height 35
click at [908, 253] on button "Mokėti" at bounding box center [824, 253] width 242 height 35
click at [892, 252] on button "Mokėti" at bounding box center [824, 253] width 242 height 35
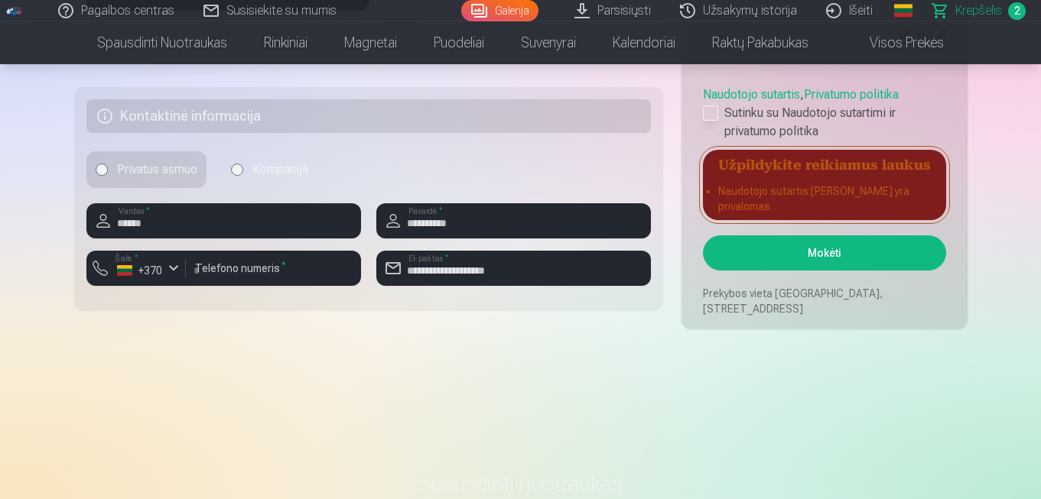
click at [707, 121] on div at bounding box center [710, 113] width 15 height 15
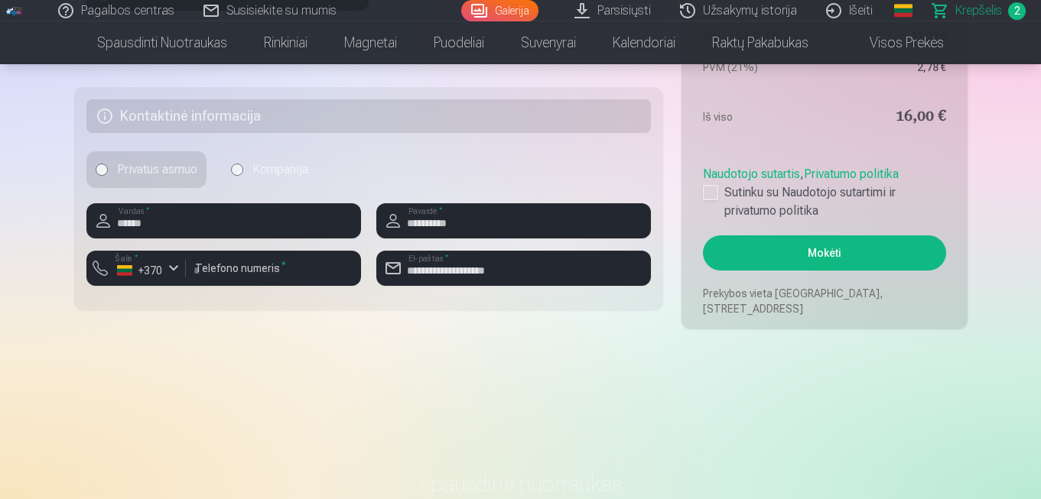
click at [866, 256] on button "Mokėti" at bounding box center [824, 253] width 242 height 35
